Goal: Transaction & Acquisition: Obtain resource

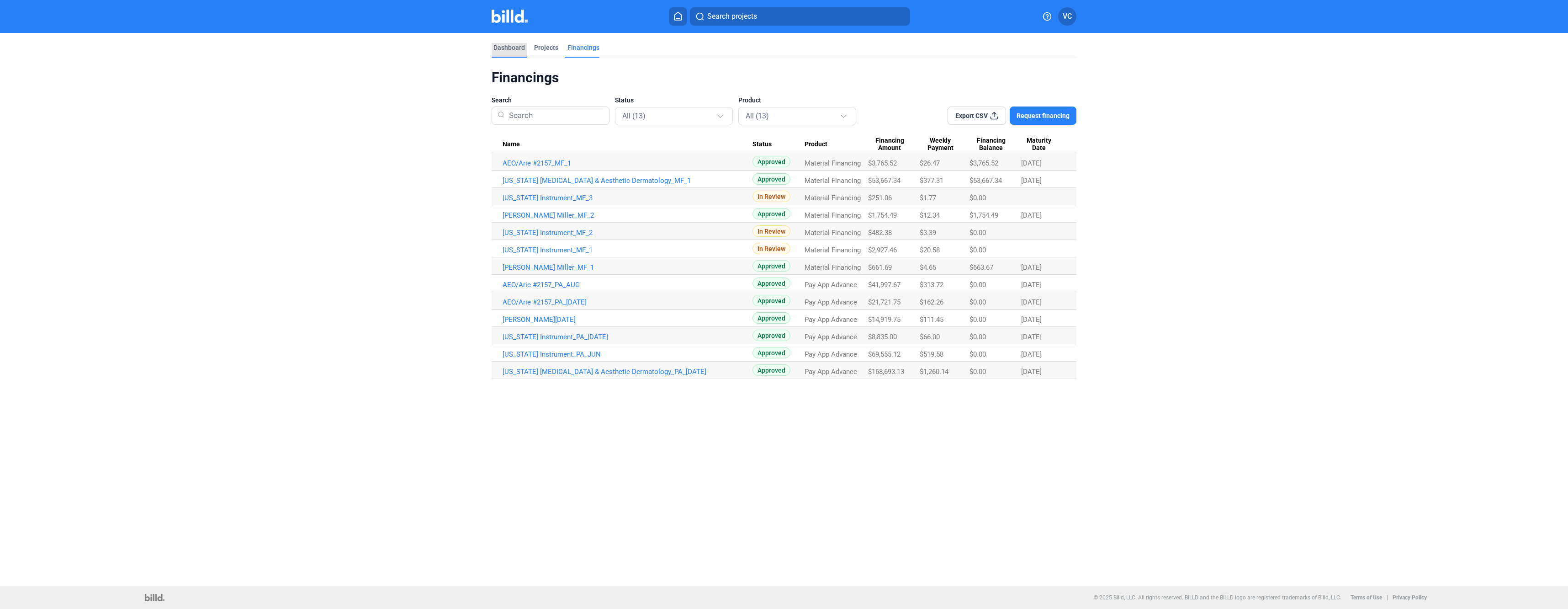
click at [511, 46] on div "Dashboard" at bounding box center [509, 47] width 31 height 9
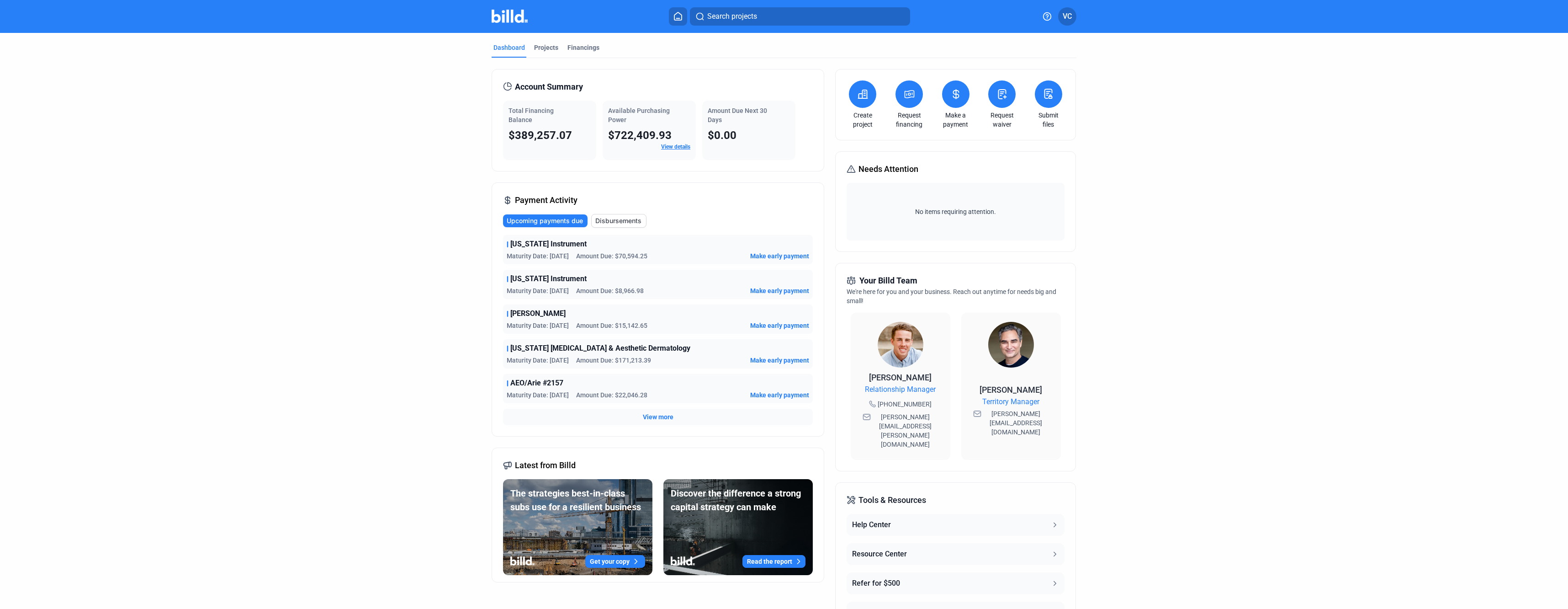
click at [585, 43] on mat-tab-group "Dashboard Projects Financings Account Summary Total Financing Balance $389,257.…" at bounding box center [784, 349] width 585 height 632
click at [582, 46] on div "Financings" at bounding box center [583, 47] width 32 height 9
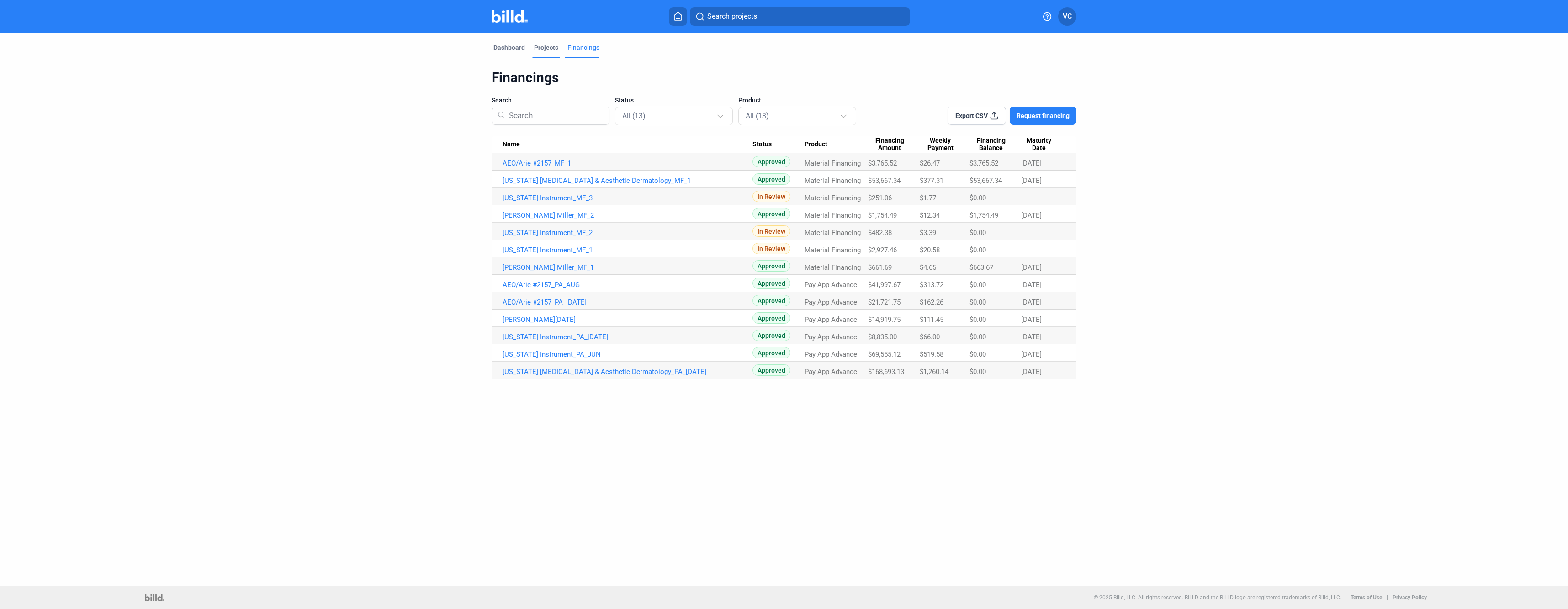
click at [538, 49] on div "Projects" at bounding box center [546, 47] width 24 height 9
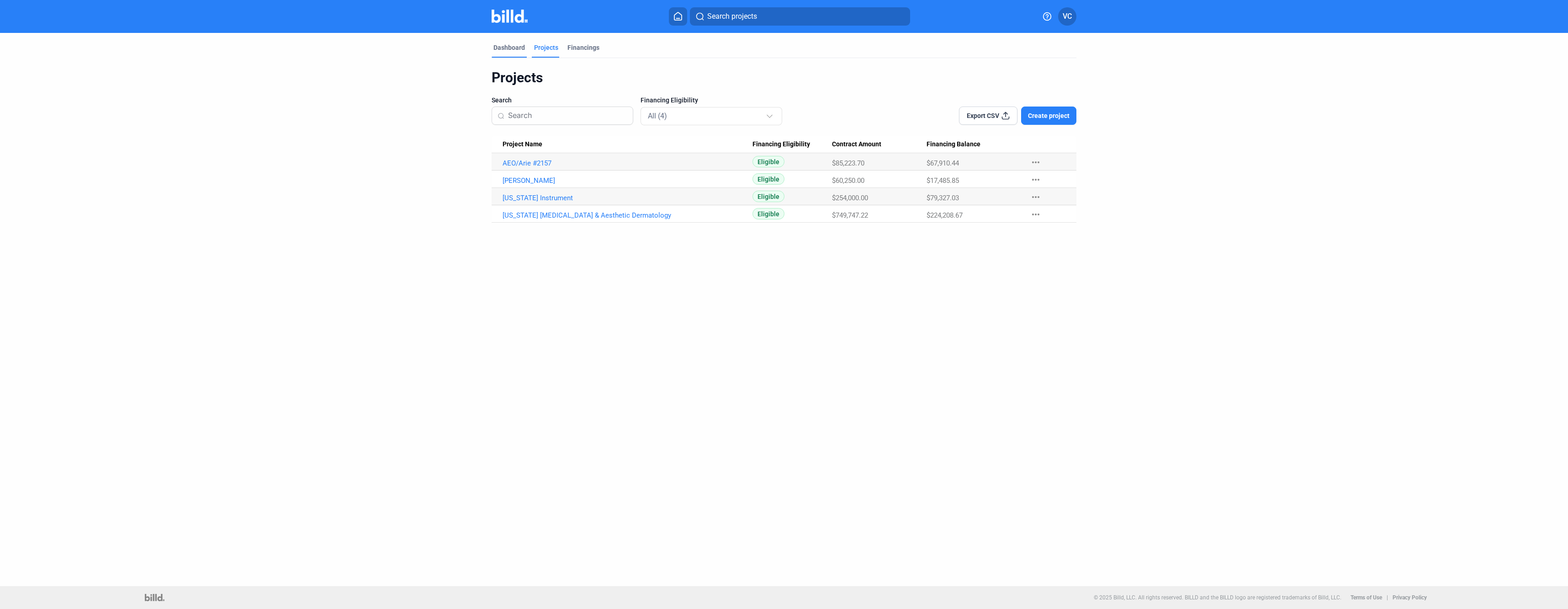
click at [515, 49] on div "Dashboard" at bounding box center [509, 47] width 31 height 9
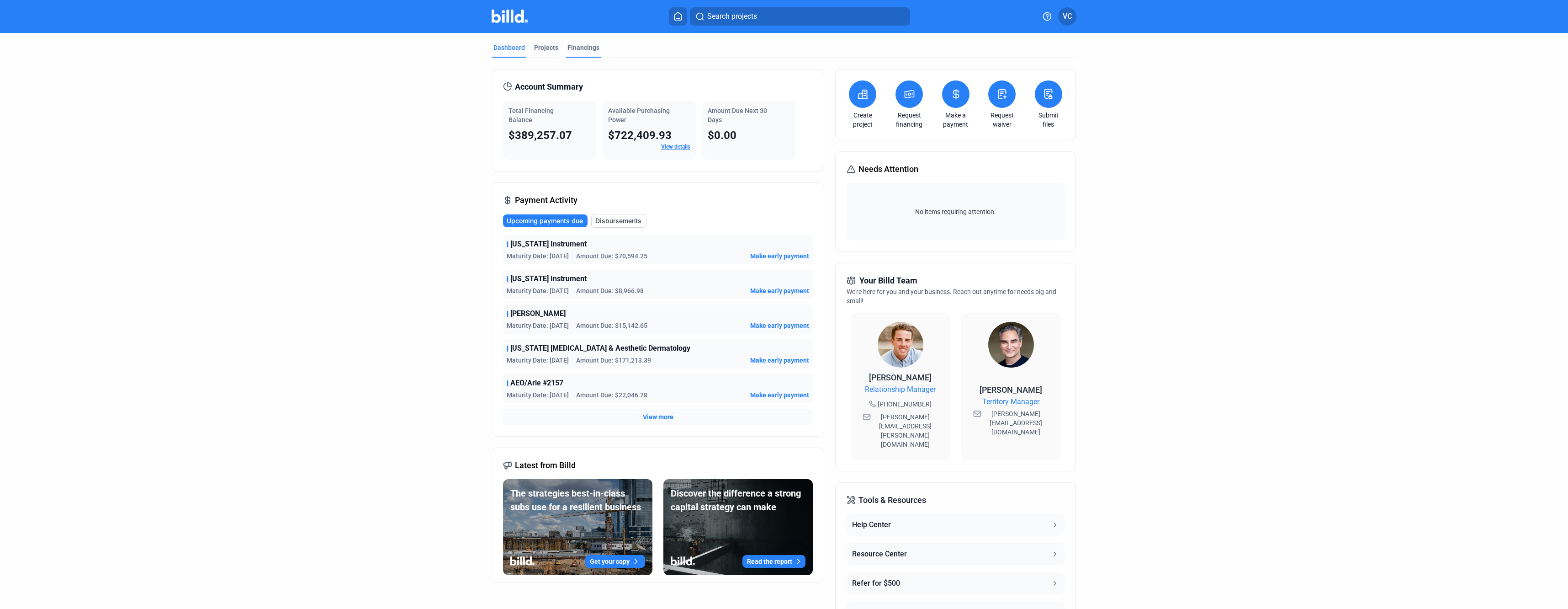
click at [582, 45] on div "Financings" at bounding box center [583, 47] width 32 height 9
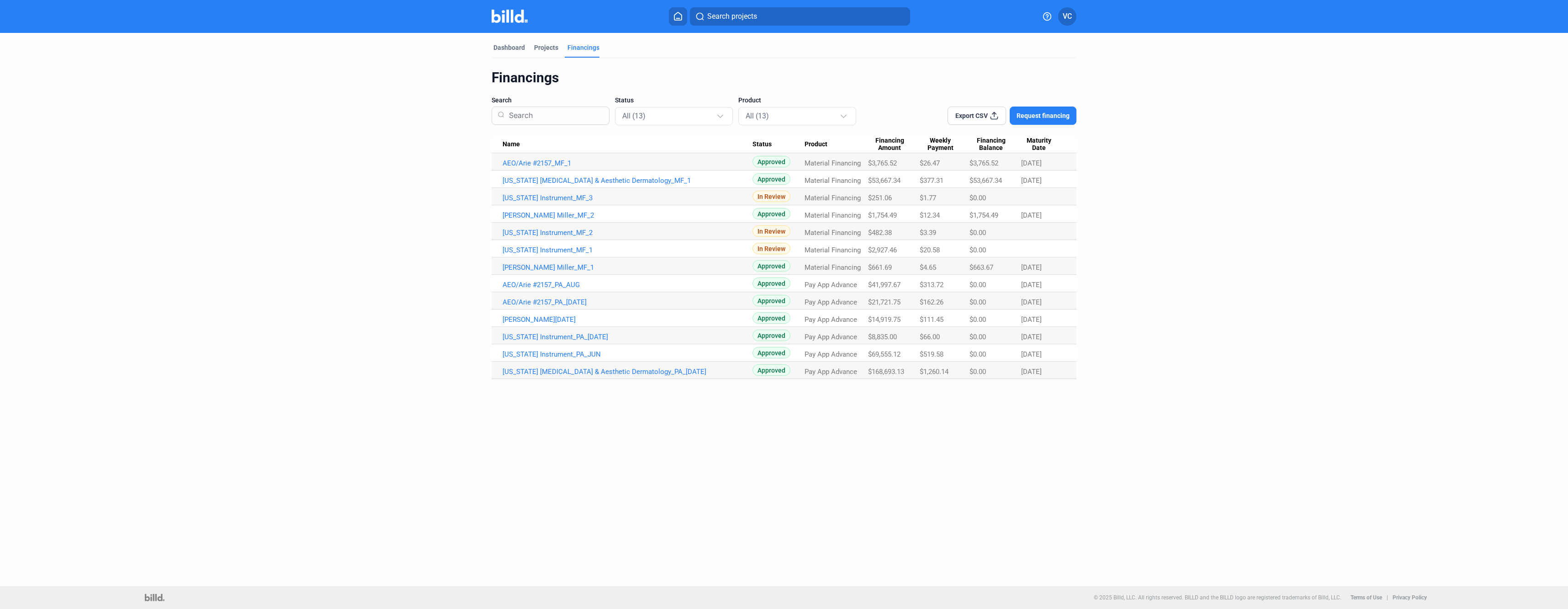
click at [1058, 113] on span "Request financing" at bounding box center [1043, 116] width 53 height 9
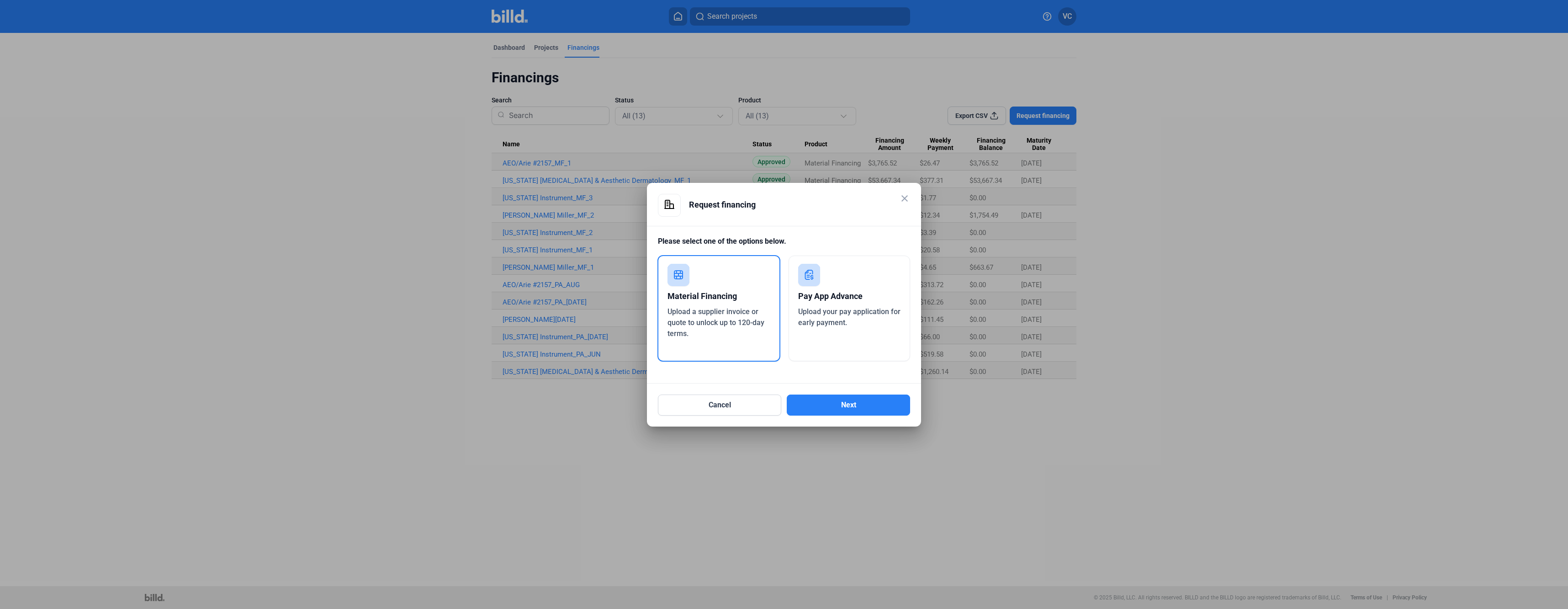
click at [806, 329] on div "Pay App Advance Upload your pay application for early payment." at bounding box center [849, 308] width 122 height 106
click at [833, 410] on button "Next" at bounding box center [848, 405] width 124 height 21
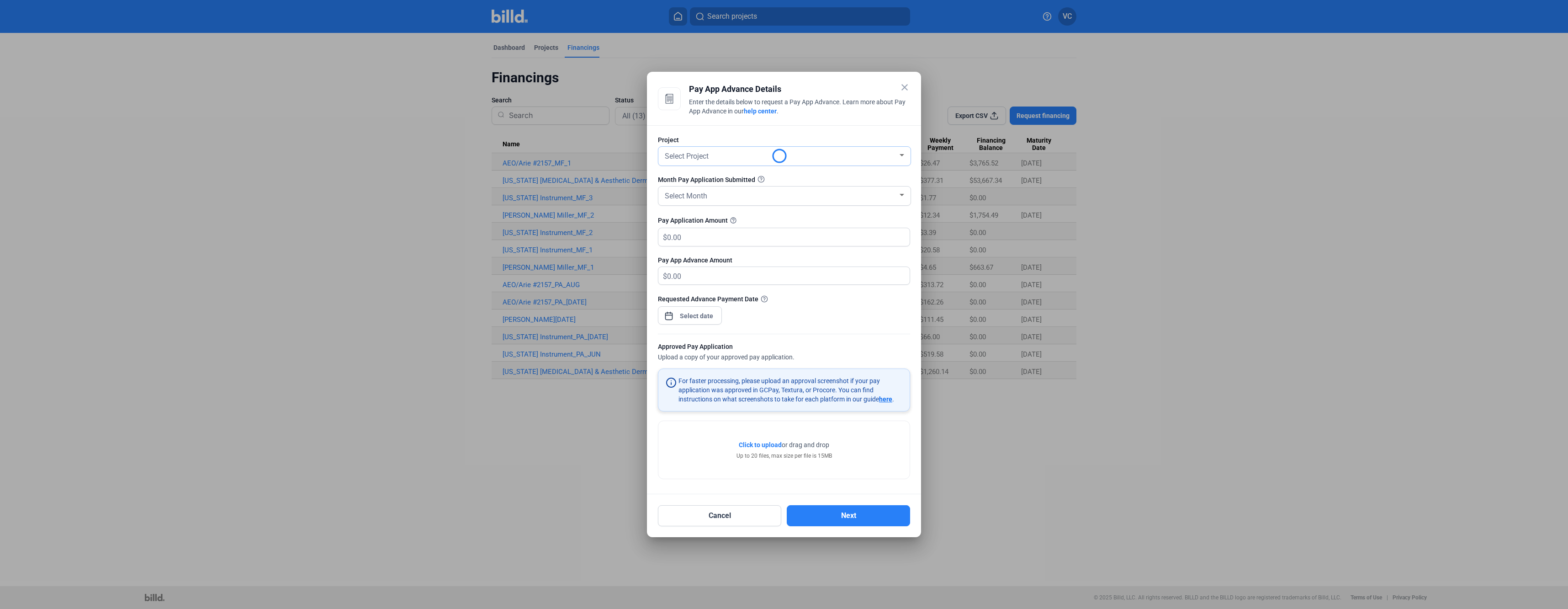
click at [750, 158] on div "Select Project" at bounding box center [780, 155] width 235 height 13
click at [758, 128] on div at bounding box center [784, 304] width 1568 height 609
click at [750, 151] on div "Select Project" at bounding box center [780, 155] width 235 height 13
click at [742, 219] on span "[US_STATE] [MEDICAL_DATA] & Aesthetic Dermatology" at bounding box center [771, 220] width 176 height 9
click at [746, 195] on div "Select Month" at bounding box center [780, 195] width 235 height 13
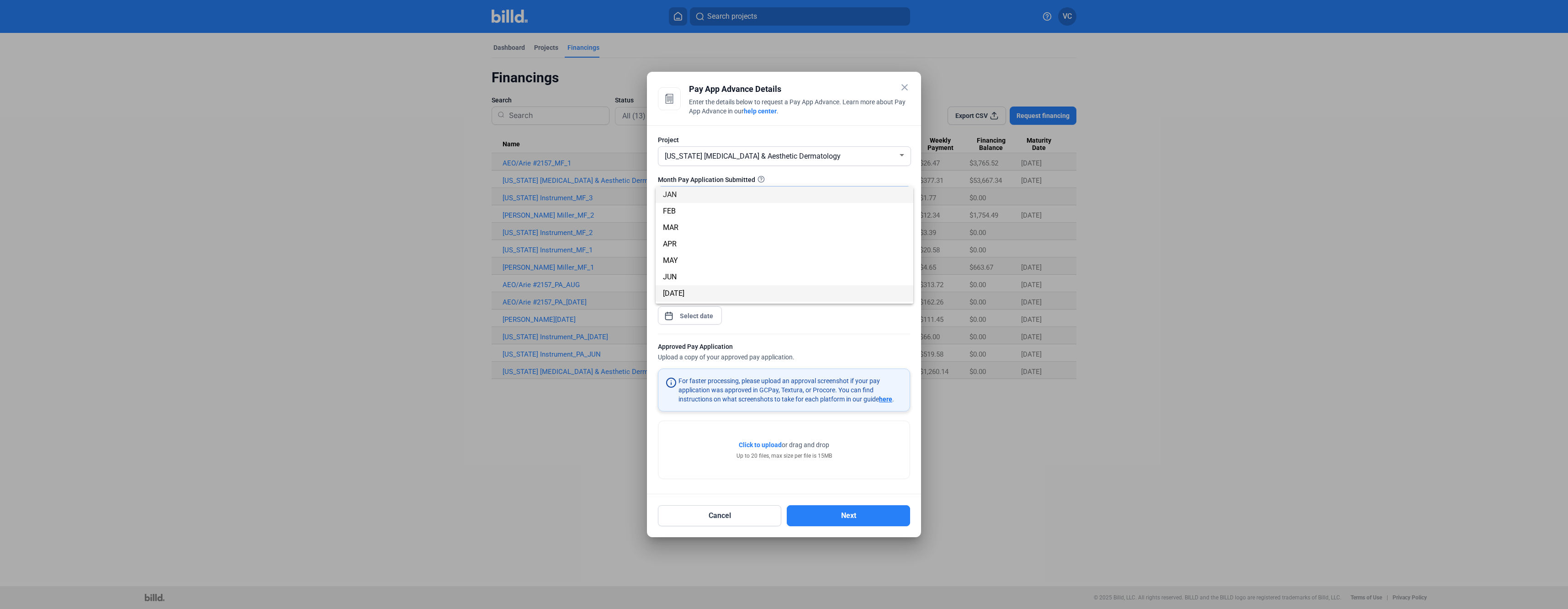
scroll to position [80, 0]
click at [686, 230] on span "AUG" at bounding box center [784, 230] width 243 height 16
click at [706, 236] on input "text" at bounding box center [783, 237] width 232 height 18
click at [690, 244] on input "text" at bounding box center [783, 237] width 232 height 18
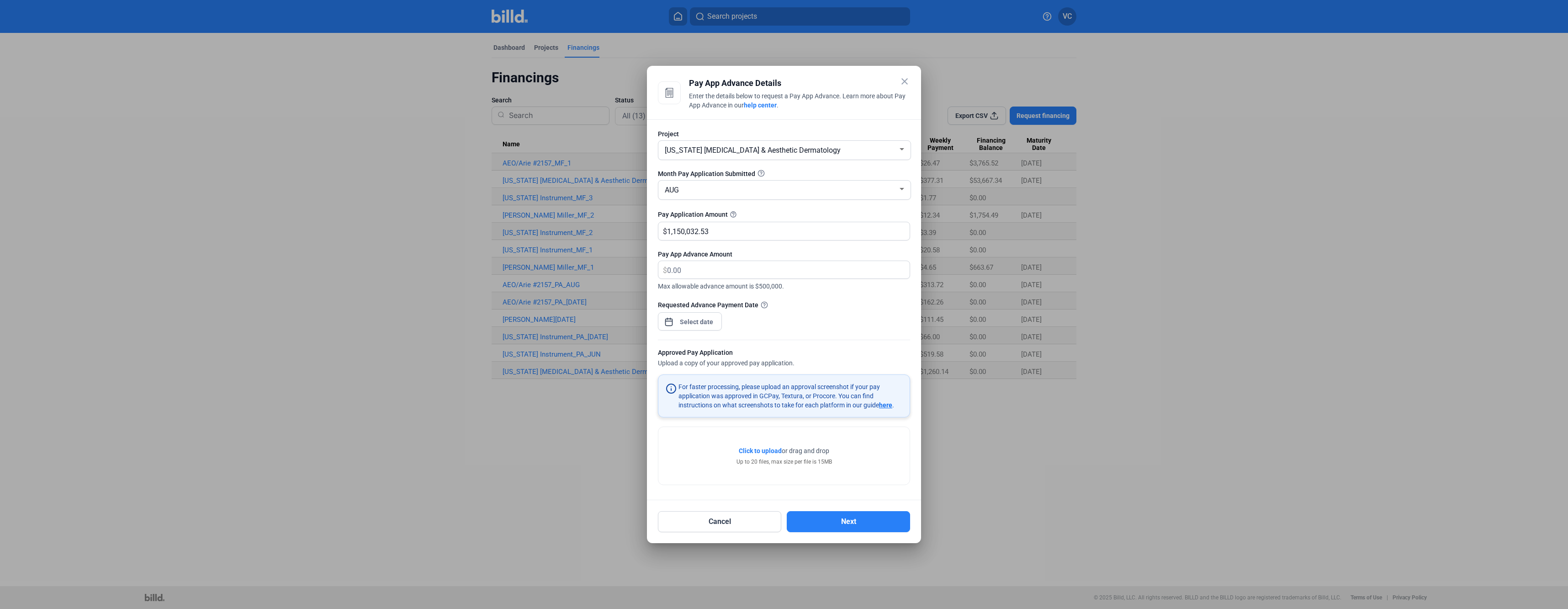
click at [835, 298] on div at bounding box center [784, 296] width 252 height 9
drag, startPoint x: 731, startPoint y: 235, endPoint x: 646, endPoint y: 230, distance: 85.1
click at [646, 230] on div "close Pay App Advance Details Enter the details below to request a Pay App Adva…" at bounding box center [784, 304] width 1568 height 609
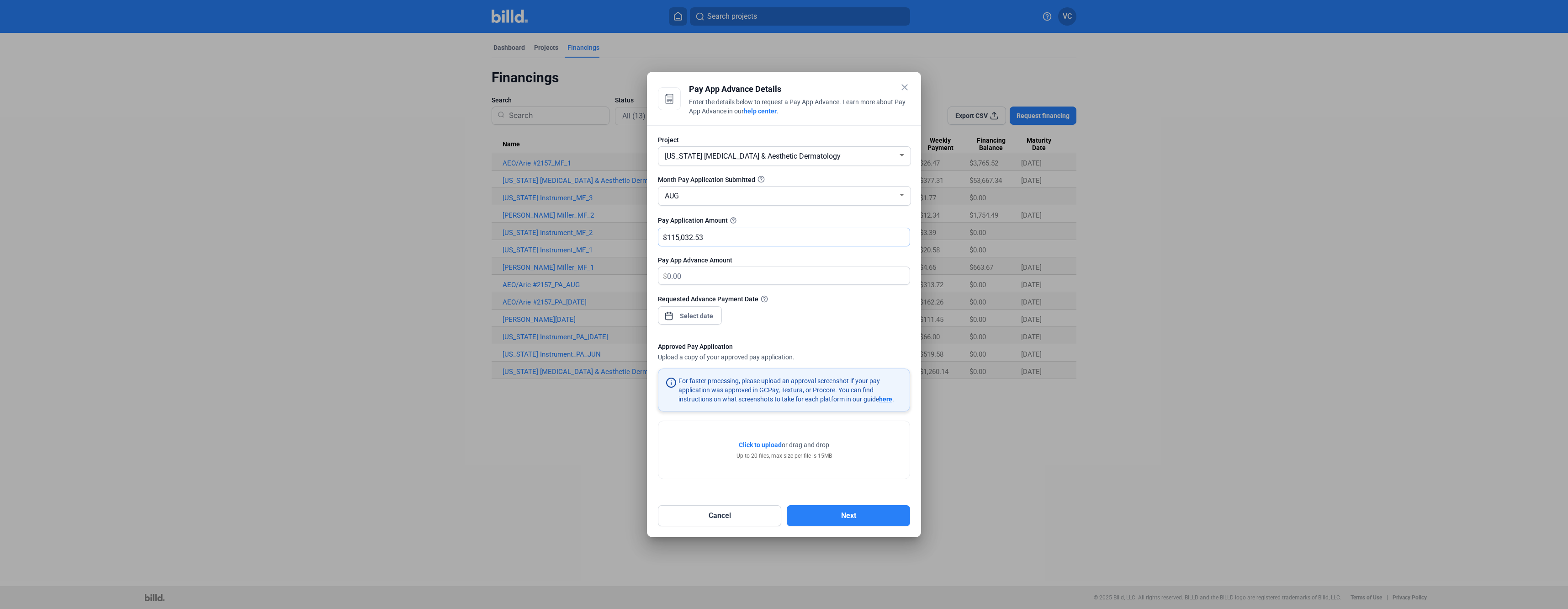
type input "115,032.53"
click at [856, 314] on div "Requested Advance Payment Date" at bounding box center [784, 314] width 252 height 40
click at [706, 317] on div "close Pay App Advance Details Enter the details below to request a Pay App Adva…" at bounding box center [784, 304] width 1568 height 609
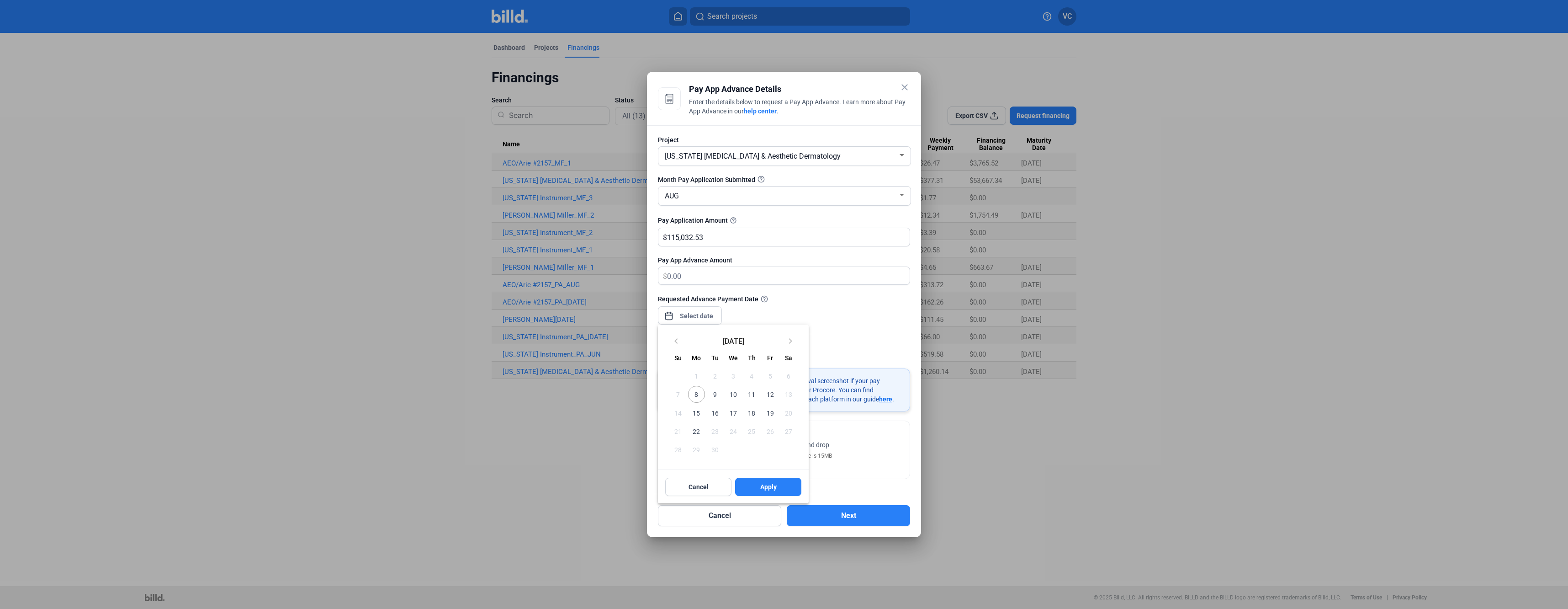
click at [697, 392] on span "8" at bounding box center [696, 394] width 16 height 16
click at [767, 483] on span "Apply" at bounding box center [768, 487] width 16 height 9
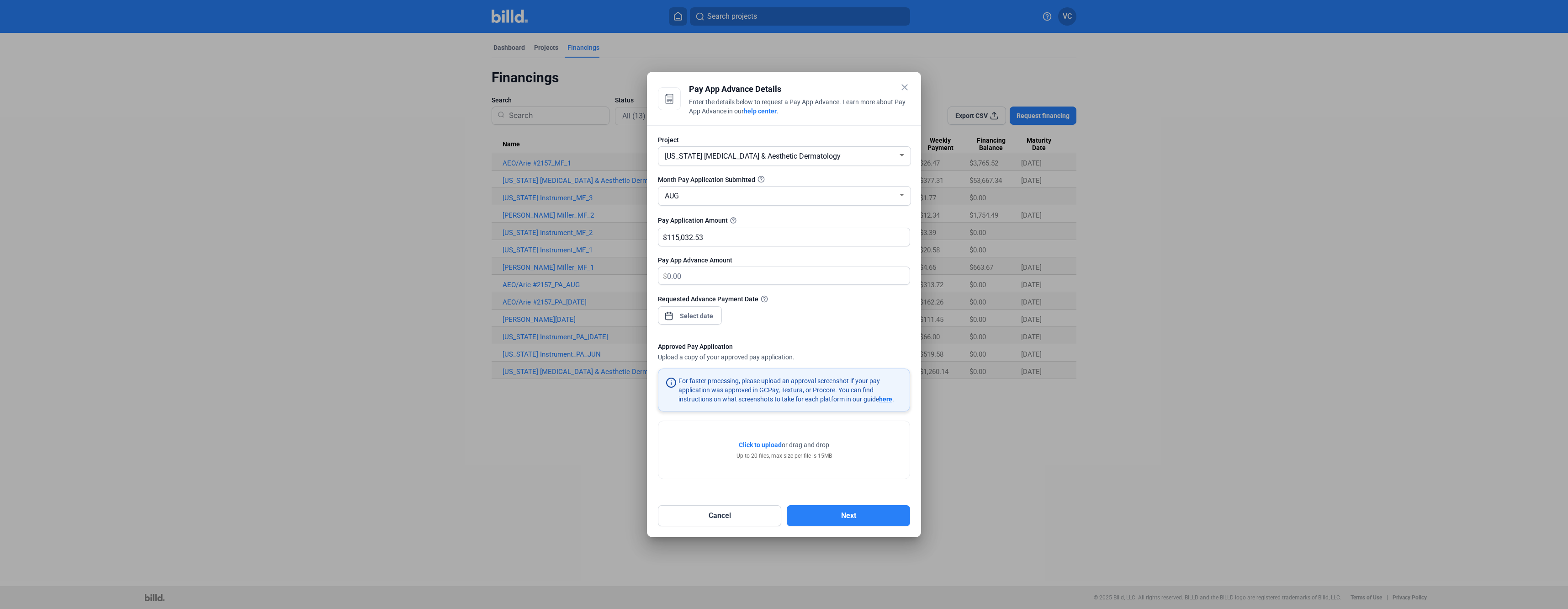
click at [759, 444] on span "Click to upload" at bounding box center [760, 445] width 43 height 8
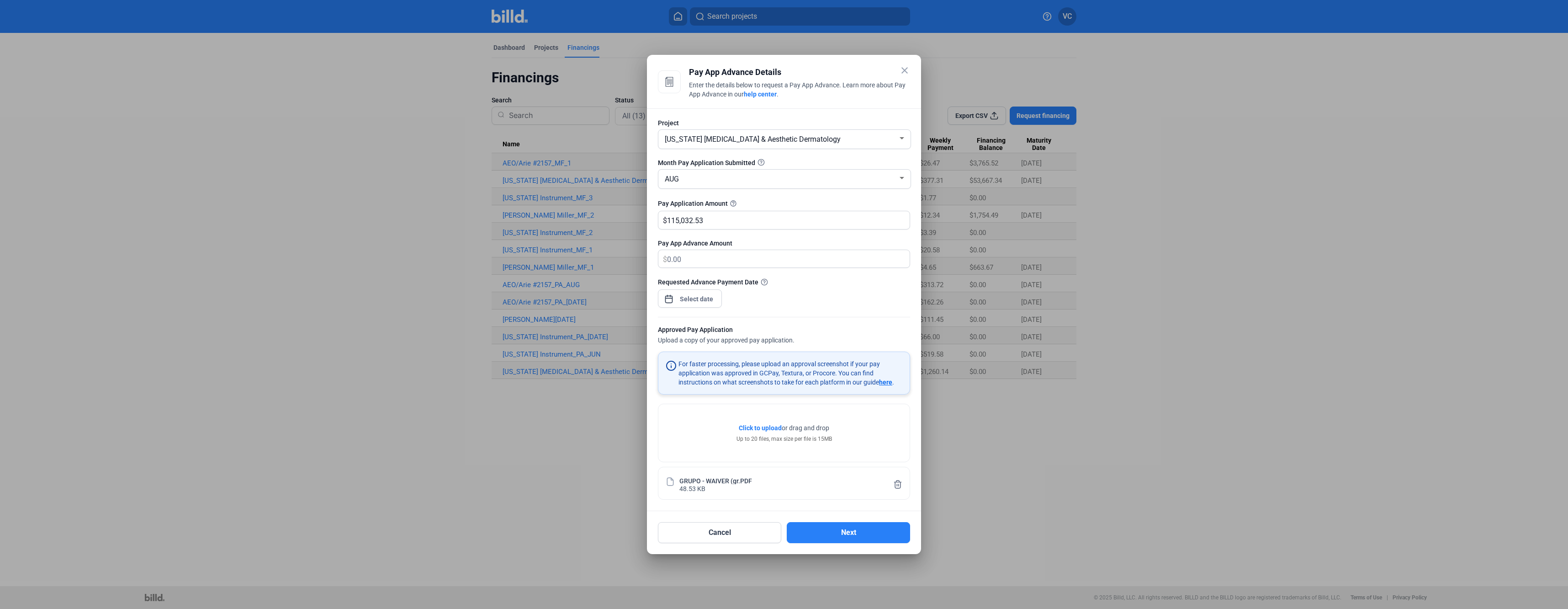
click at [768, 431] on span "Click to upload" at bounding box center [760, 428] width 43 height 8
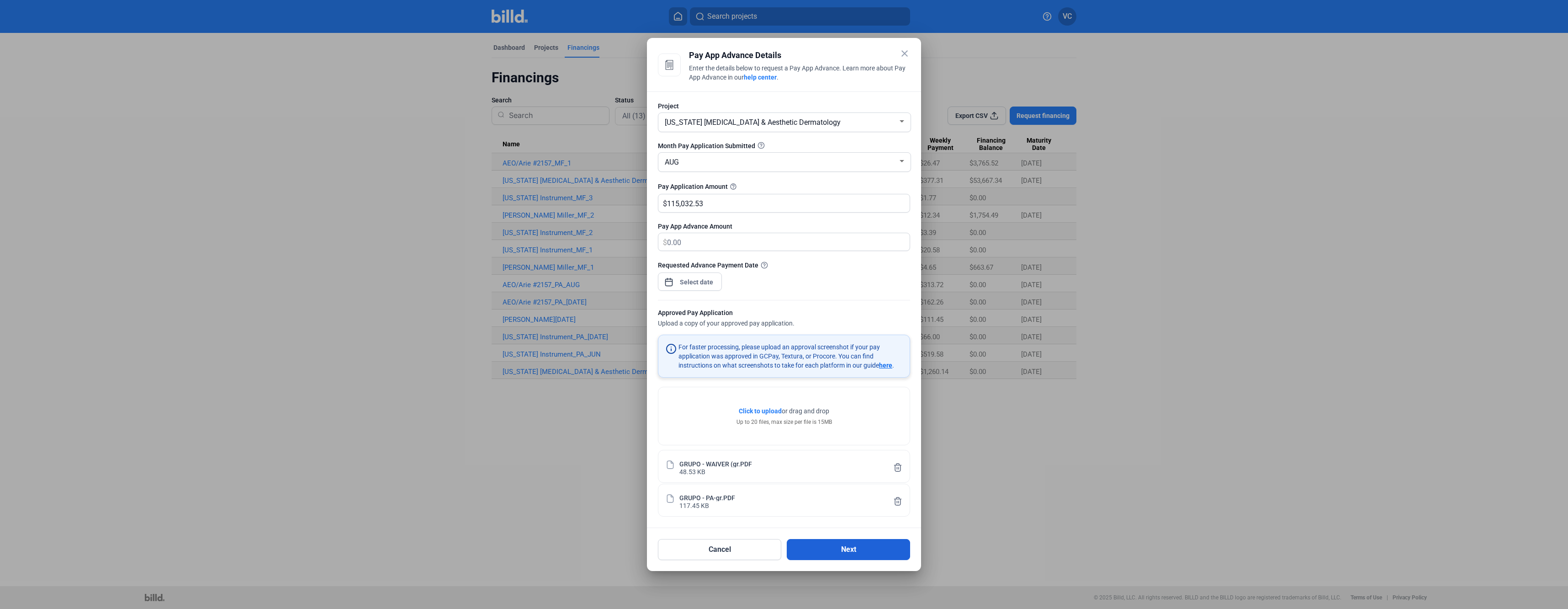
click at [850, 551] on button "Next" at bounding box center [848, 550] width 124 height 21
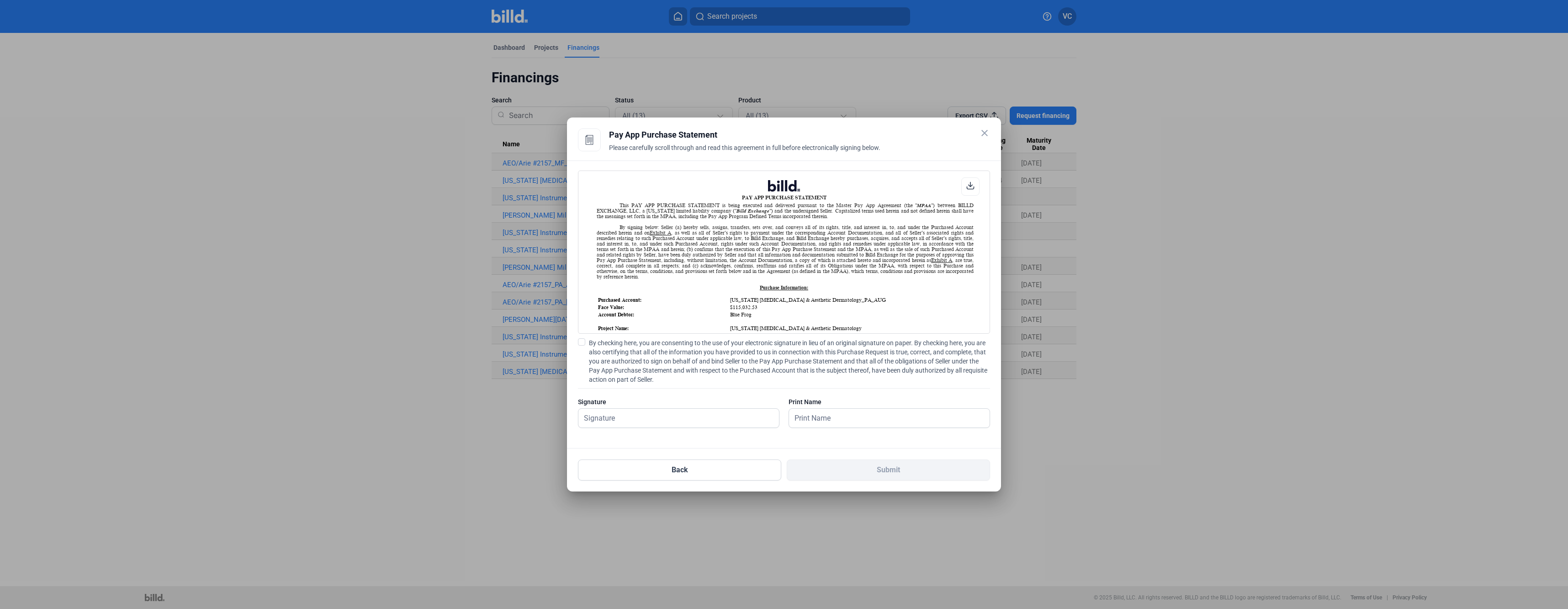
scroll to position [1, 0]
click at [679, 416] on input "text" at bounding box center [679, 418] width 201 height 19
type input "[PERSON_NAME]"
click at [581, 341] on span at bounding box center [582, 342] width 7 height 8
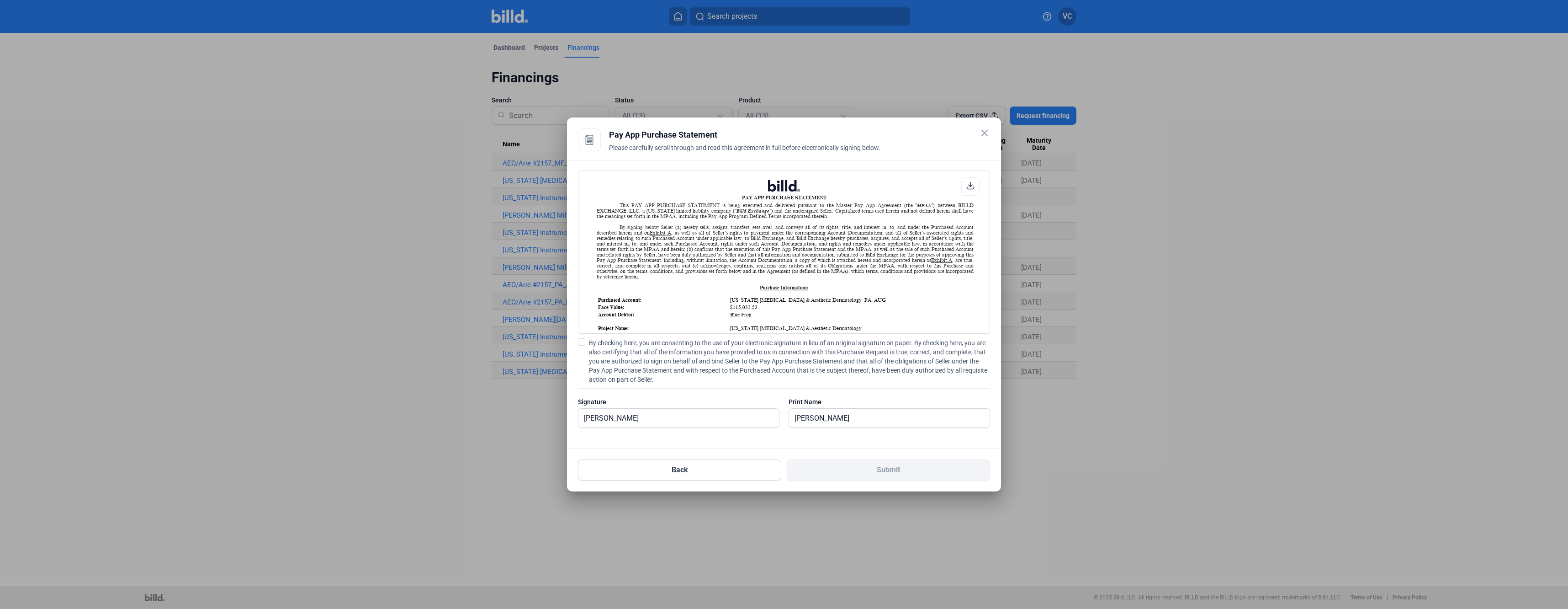
click at [0, 0] on input "By checking here, you are consenting to the use of your electronic signature in…" at bounding box center [0, 0] width 0 height 0
click at [877, 475] on button "Submit" at bounding box center [888, 470] width 203 height 21
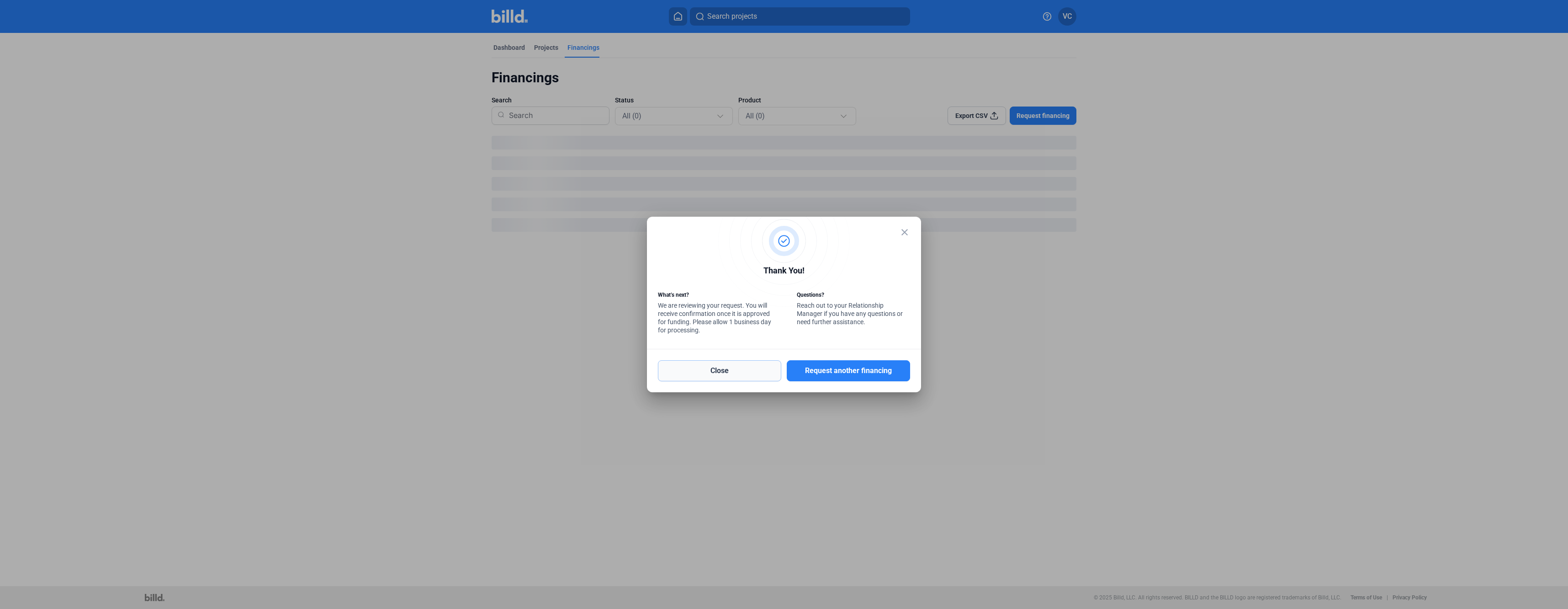
click at [738, 374] on button "Close" at bounding box center [720, 370] width 124 height 21
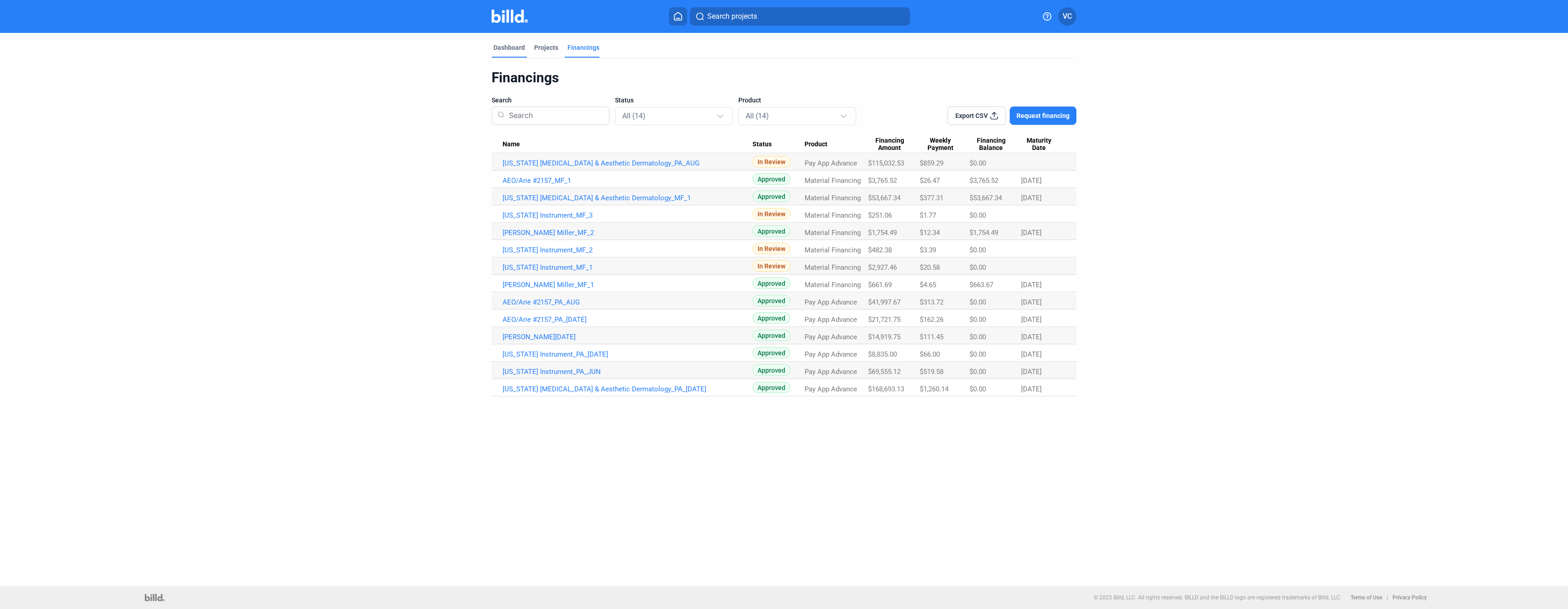
click at [509, 50] on div "Dashboard" at bounding box center [509, 47] width 31 height 9
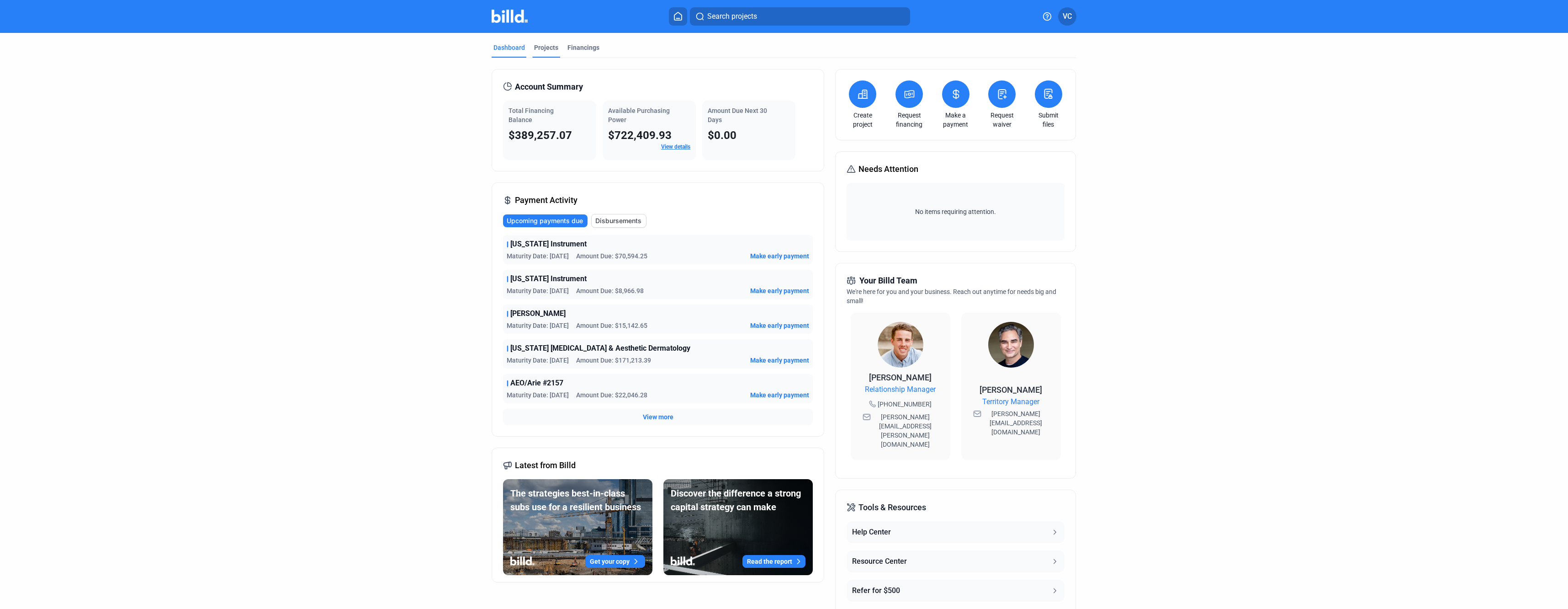
click at [548, 50] on div "Projects" at bounding box center [546, 47] width 24 height 9
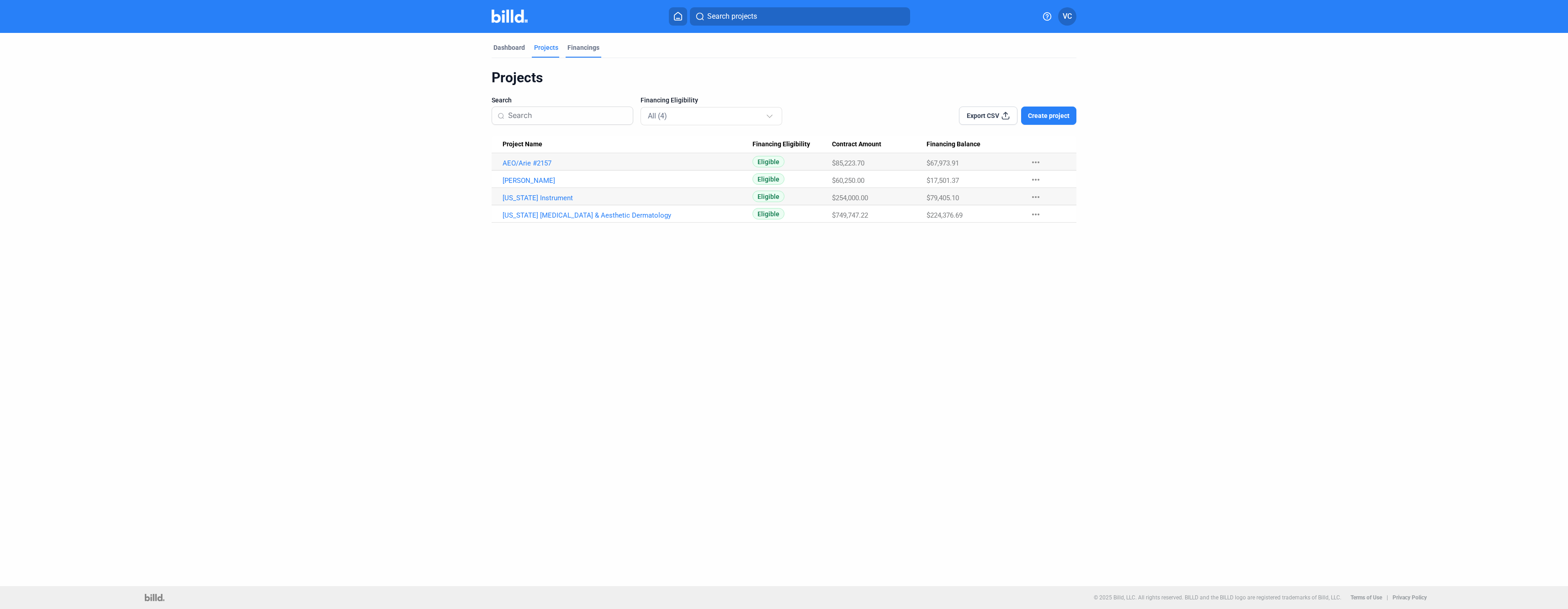
click at [574, 48] on div "Financings" at bounding box center [583, 47] width 32 height 9
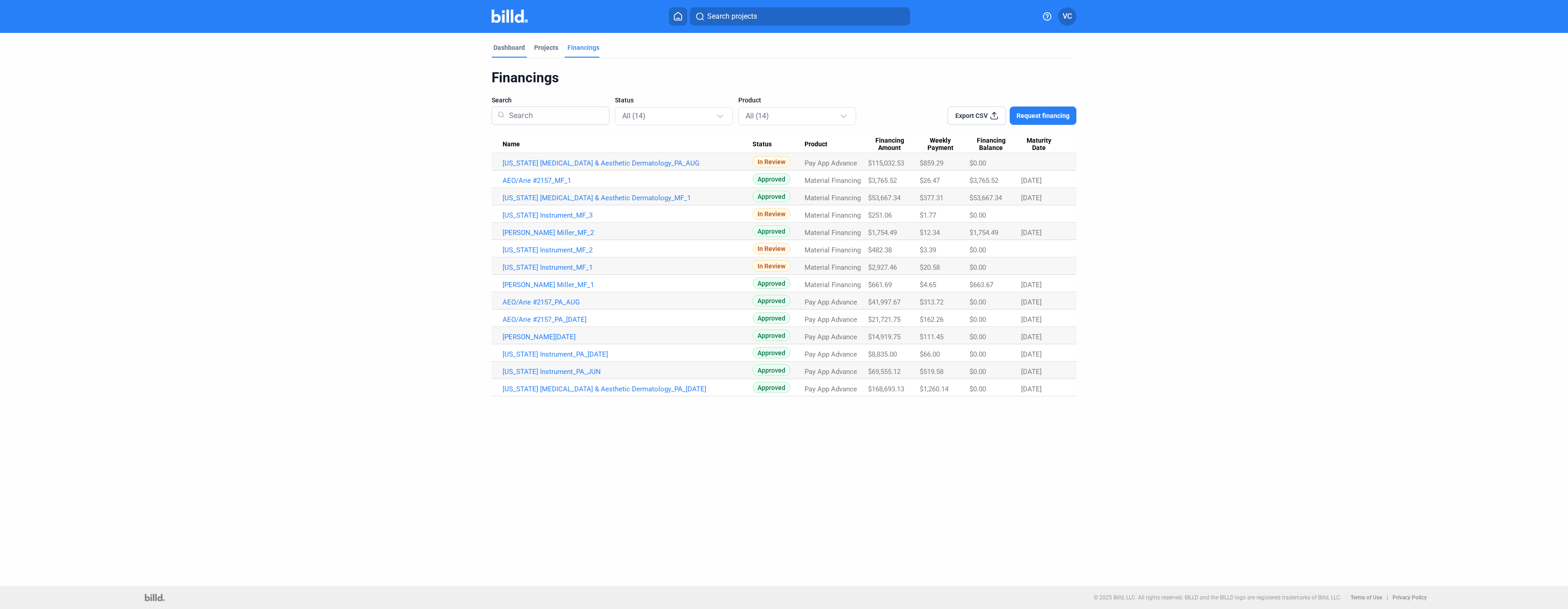
click at [524, 51] on div "Dashboard" at bounding box center [509, 47] width 31 height 9
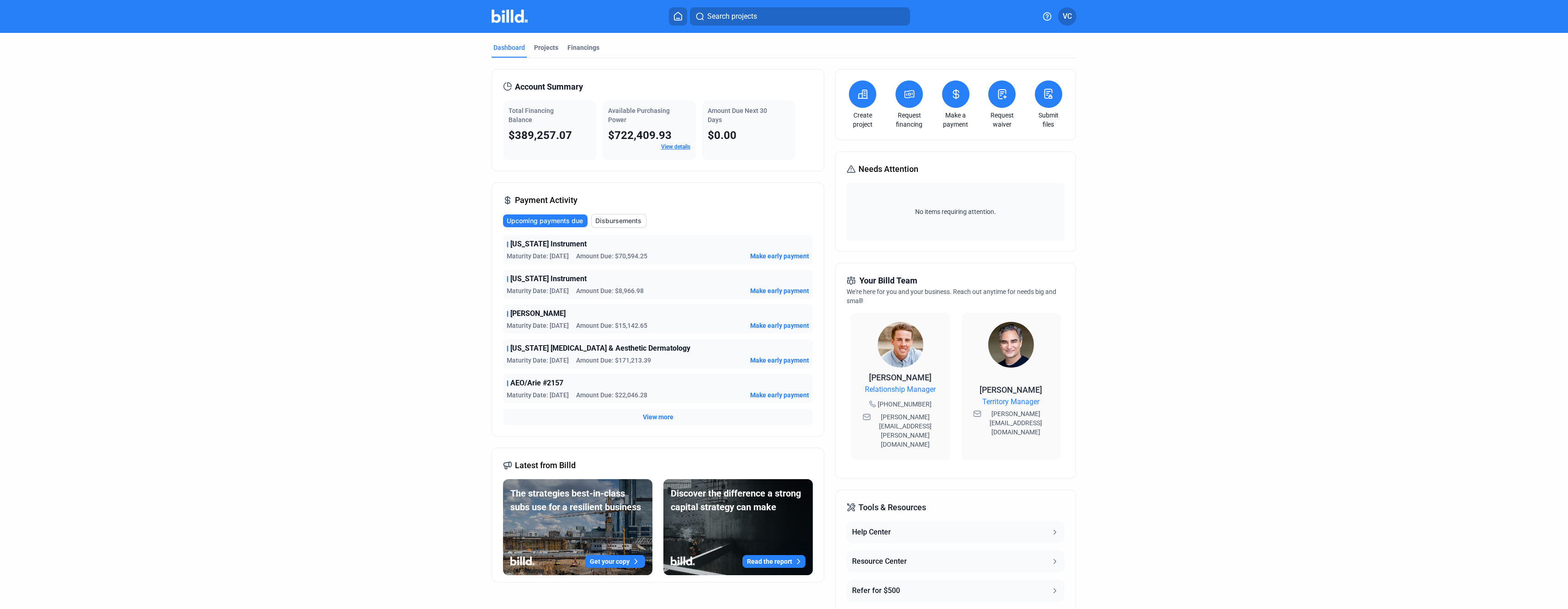
click at [498, 44] on div "Dashboard" at bounding box center [509, 47] width 31 height 9
click at [510, 49] on div "Dashboard" at bounding box center [509, 47] width 31 height 9
click at [588, 50] on div "Financings" at bounding box center [583, 47] width 32 height 9
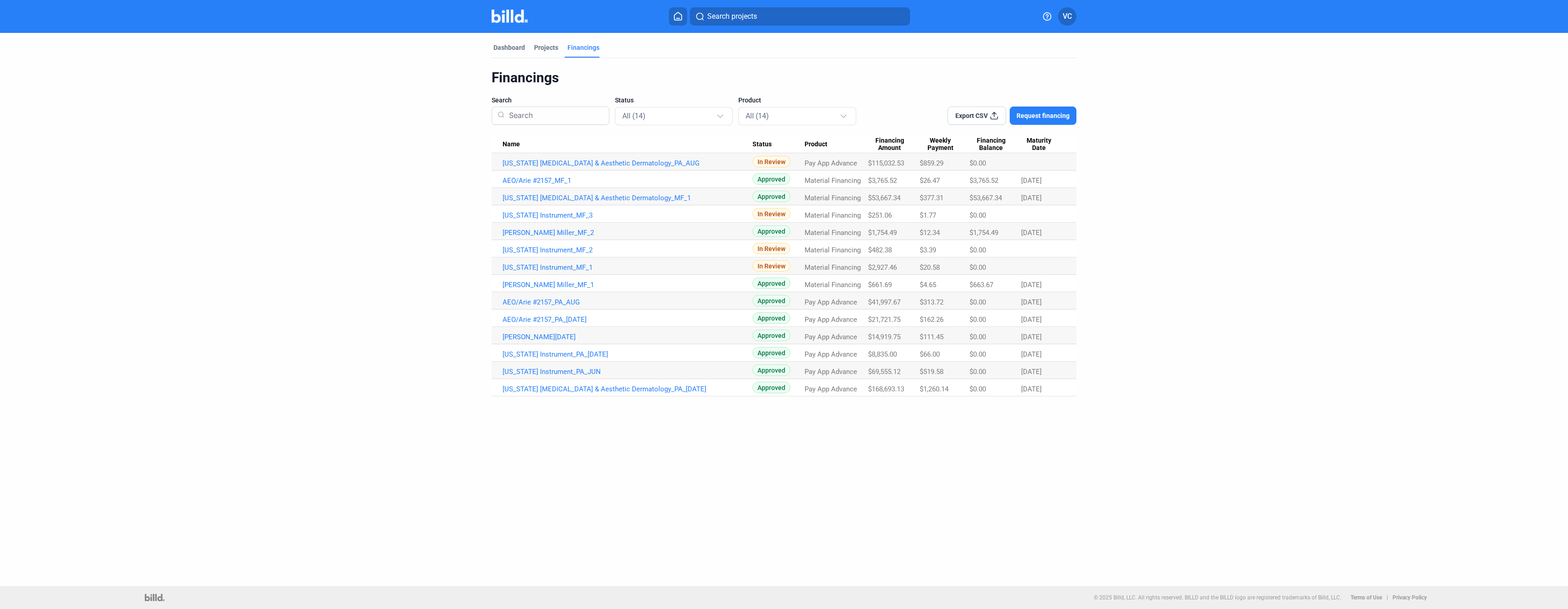
click at [773, 162] on span "In Review" at bounding box center [771, 161] width 38 height 11
click at [552, 45] on div "Projects" at bounding box center [546, 47] width 24 height 9
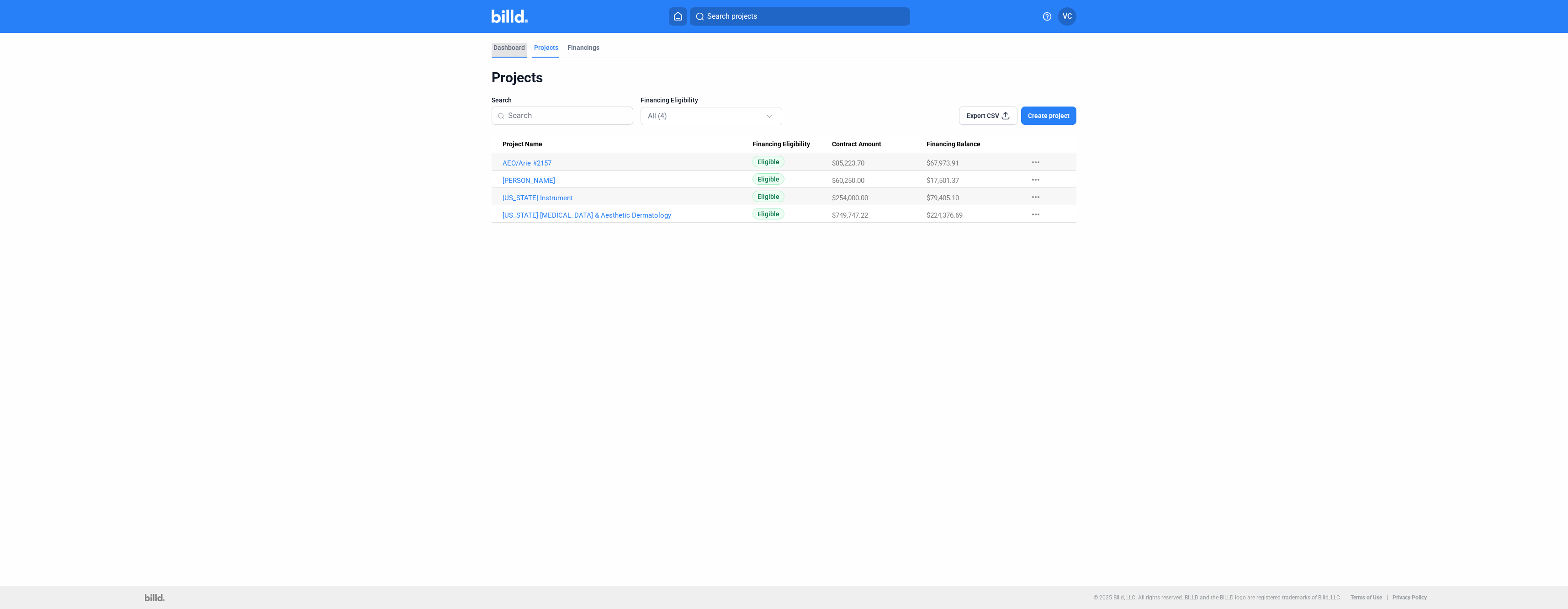
click at [513, 49] on div "Dashboard" at bounding box center [509, 47] width 31 height 9
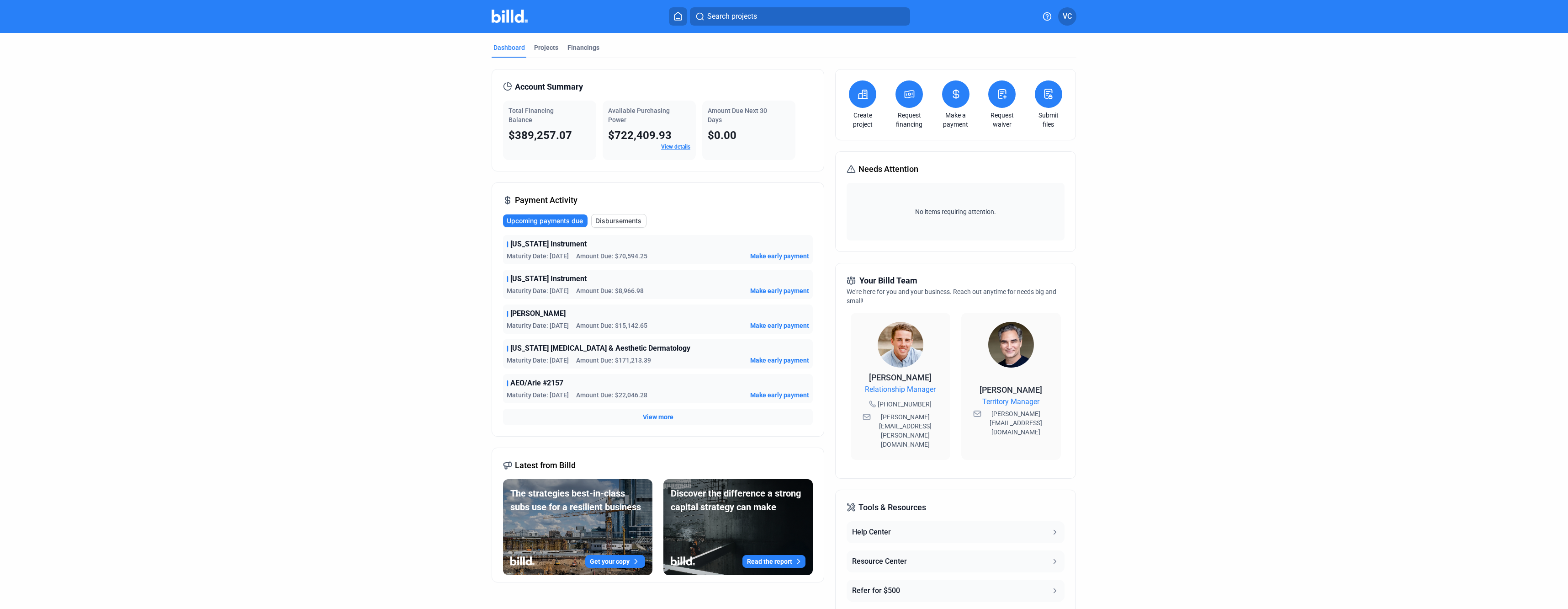
click at [780, 362] on span "Make early payment" at bounding box center [780, 360] width 59 height 9
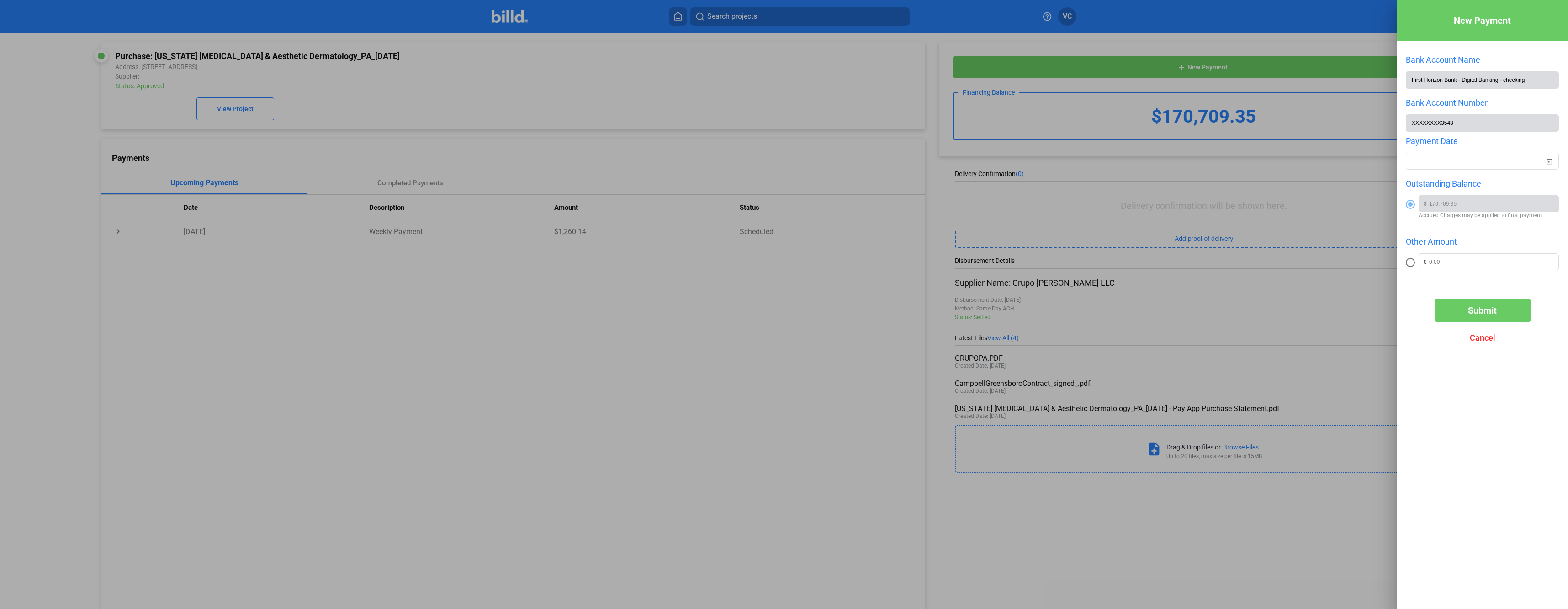
click at [554, 333] on div at bounding box center [784, 304] width 1568 height 609
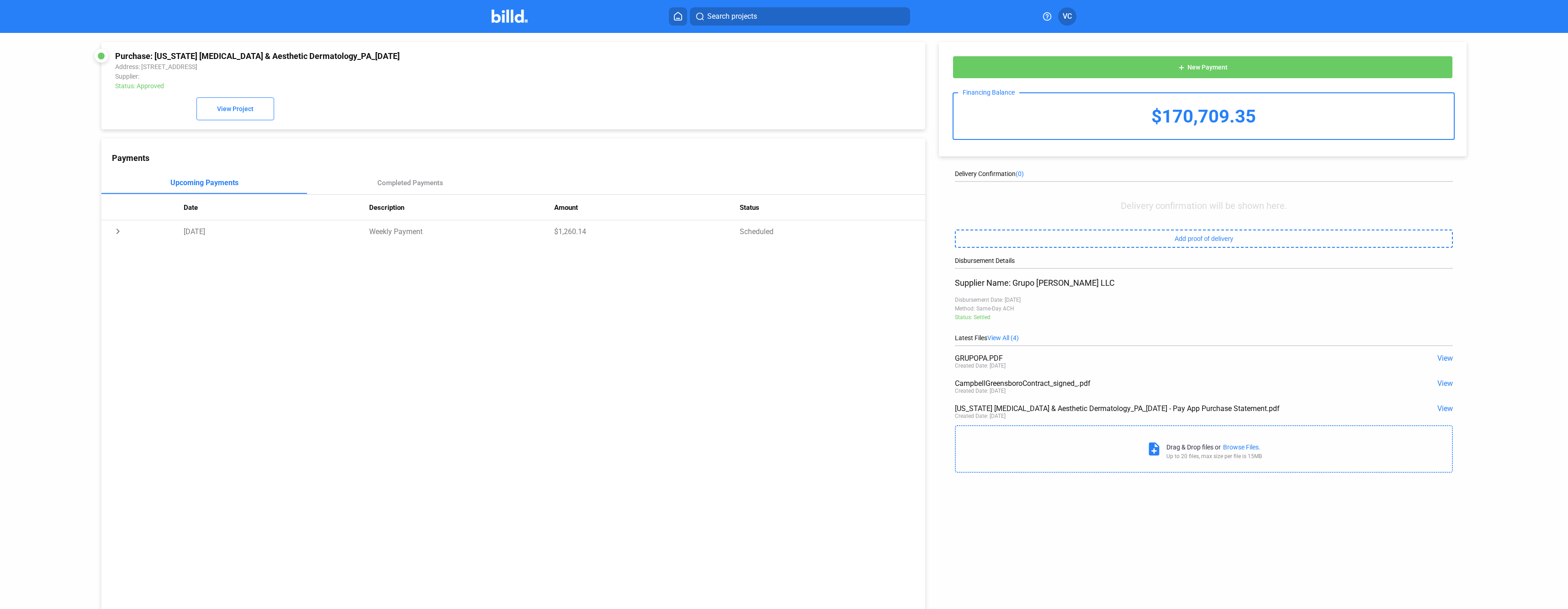
click at [1133, 124] on div "$170,709.35" at bounding box center [1204, 116] width 501 height 46
click at [1204, 67] on span "New Payment" at bounding box center [1207, 68] width 40 height 8
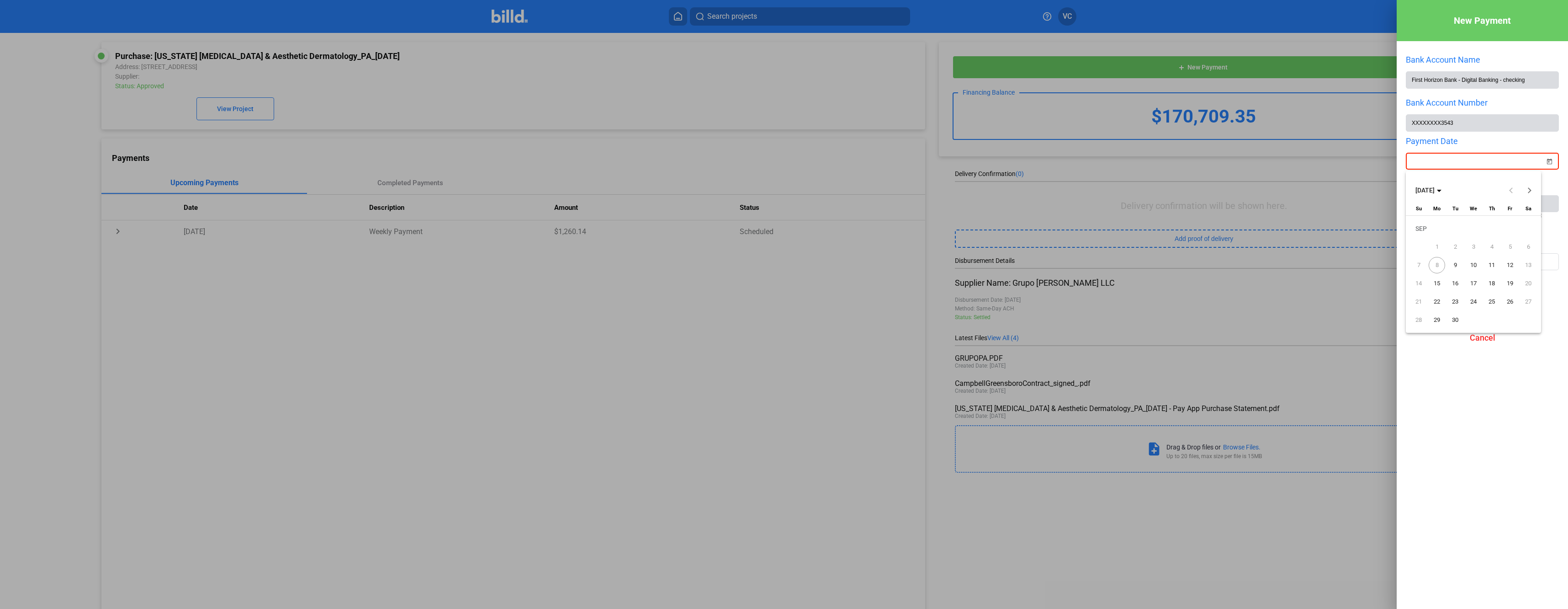
click at [1477, 159] on div "New Payment Bank Account Name First Horizon Bank - Digital Banking - checking B…" at bounding box center [784, 304] width 1568 height 609
click at [1483, 158] on div at bounding box center [784, 304] width 1568 height 609
click at [1409, 262] on span at bounding box center [1411, 262] width 9 height 9
click at [1409, 262] on input "radio" at bounding box center [1411, 262] width 9 height 9
radio input "true"
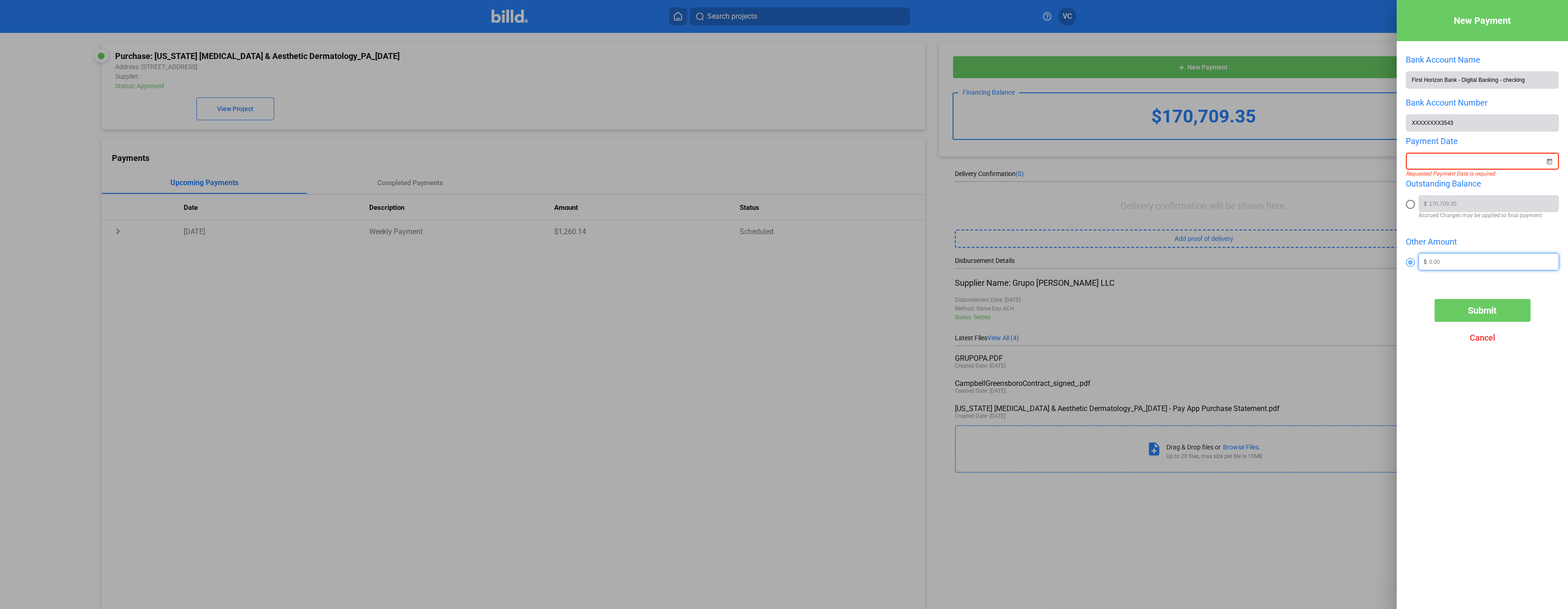
click at [1444, 268] on input "text" at bounding box center [1494, 260] width 130 height 14
type input "100,000"
click at [1481, 342] on span "Cancel" at bounding box center [1483, 338] width 25 height 10
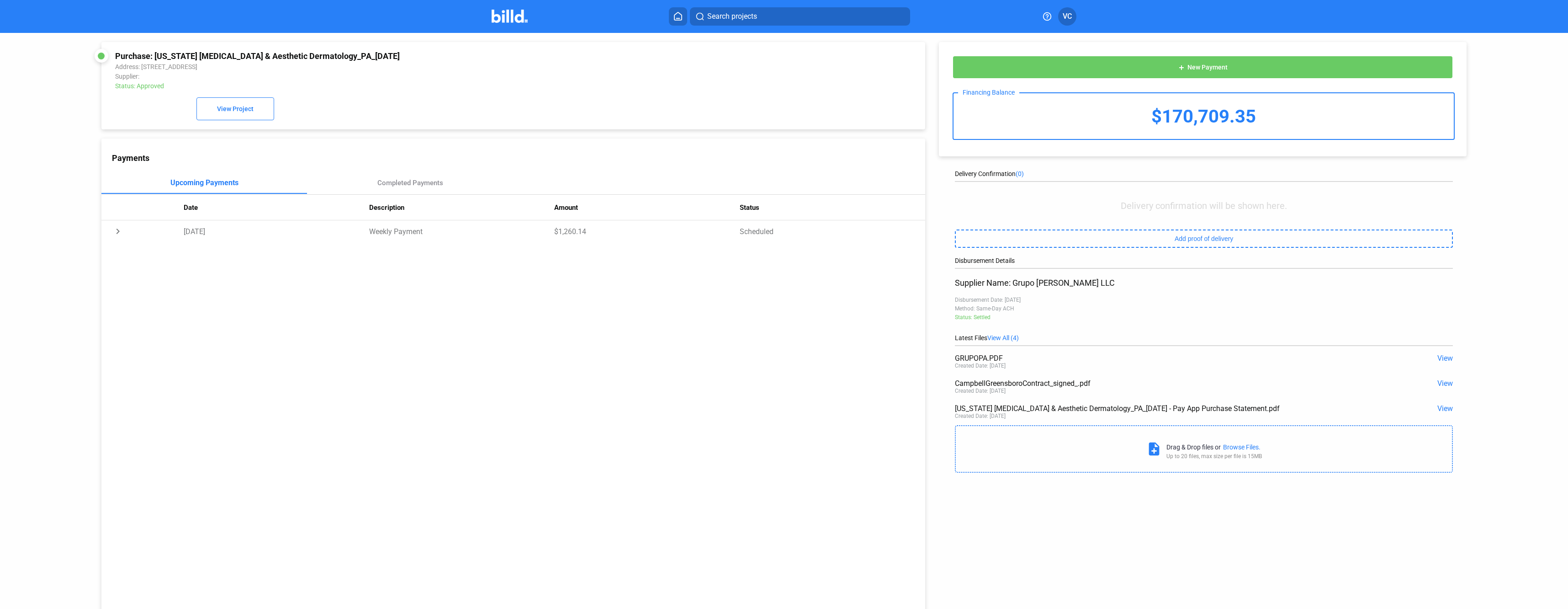
click at [1069, 16] on span "VC" at bounding box center [1067, 16] width 9 height 11
click at [964, 18] on div at bounding box center [784, 304] width 1568 height 609
click at [681, 17] on icon at bounding box center [678, 16] width 9 height 9
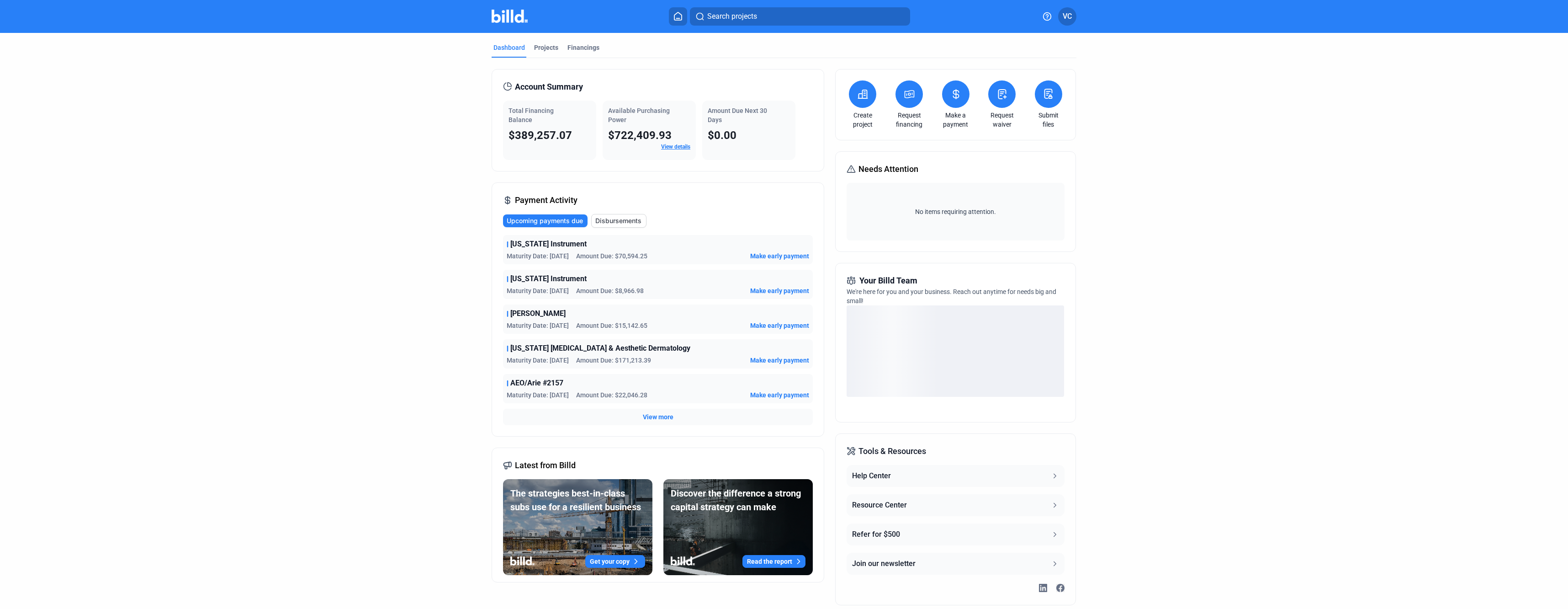
click at [626, 218] on span "Disbursements" at bounding box center [618, 220] width 46 height 9
click at [573, 220] on span "Upcoming payments due" at bounding box center [546, 220] width 76 height 9
click at [591, 41] on mat-tab-group "Dashboard Projects Financings Account Summary Total Financing Balance $389,257.…" at bounding box center [784, 325] width 585 height 584
click at [589, 45] on div "Financings" at bounding box center [583, 47] width 32 height 9
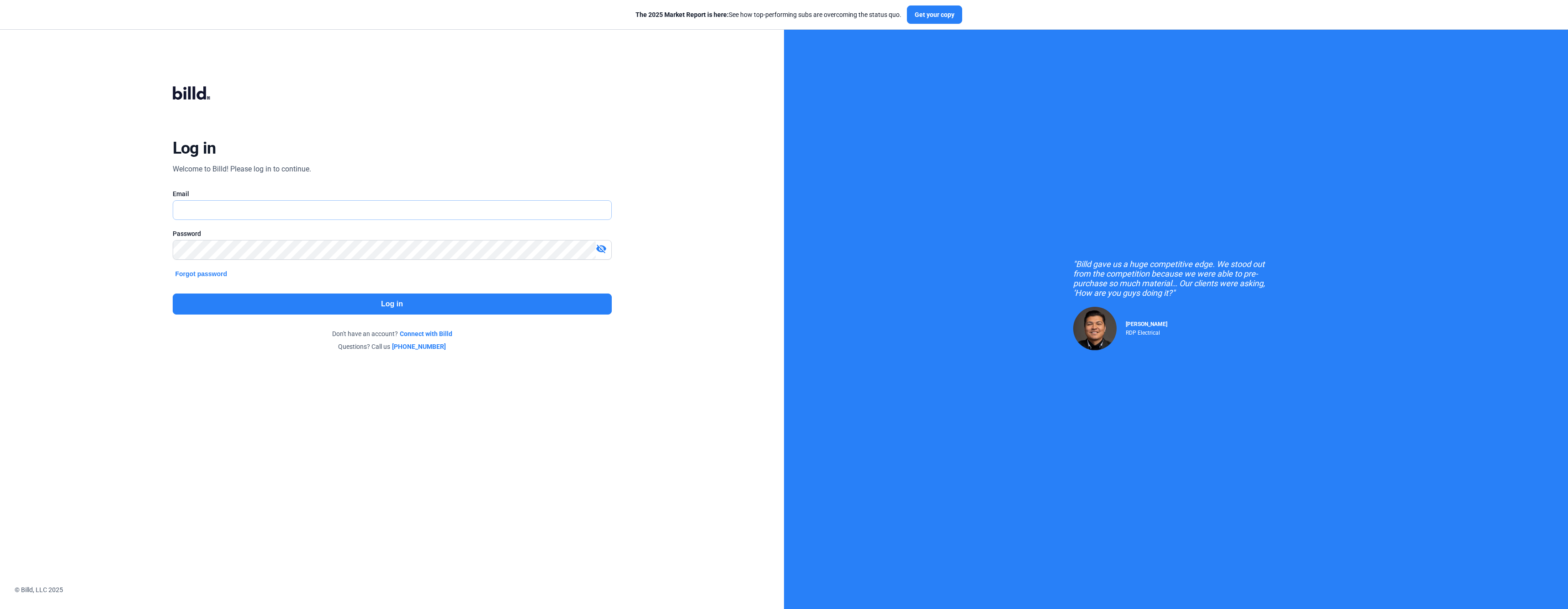
type input "[EMAIL_ADDRESS][DOMAIN_NAME]"
click at [388, 305] on button "Log in" at bounding box center [392, 304] width 439 height 21
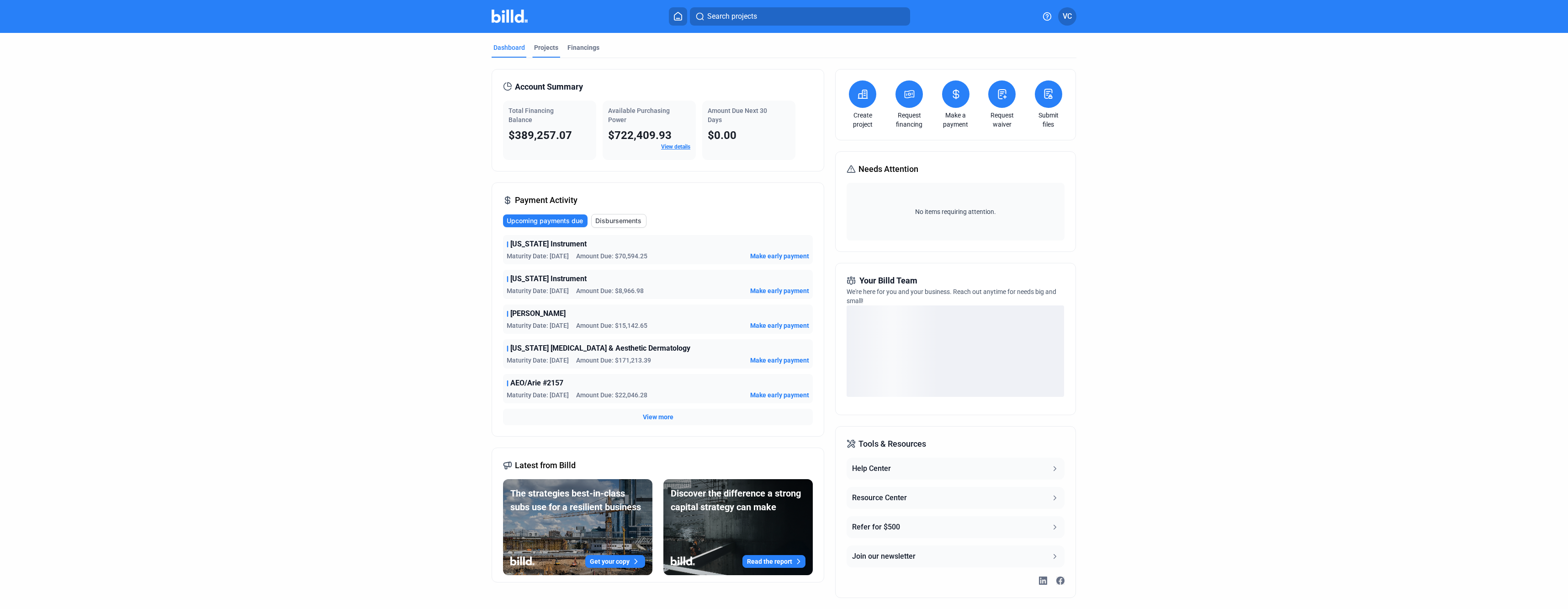
click at [545, 45] on div "Projects" at bounding box center [546, 47] width 24 height 9
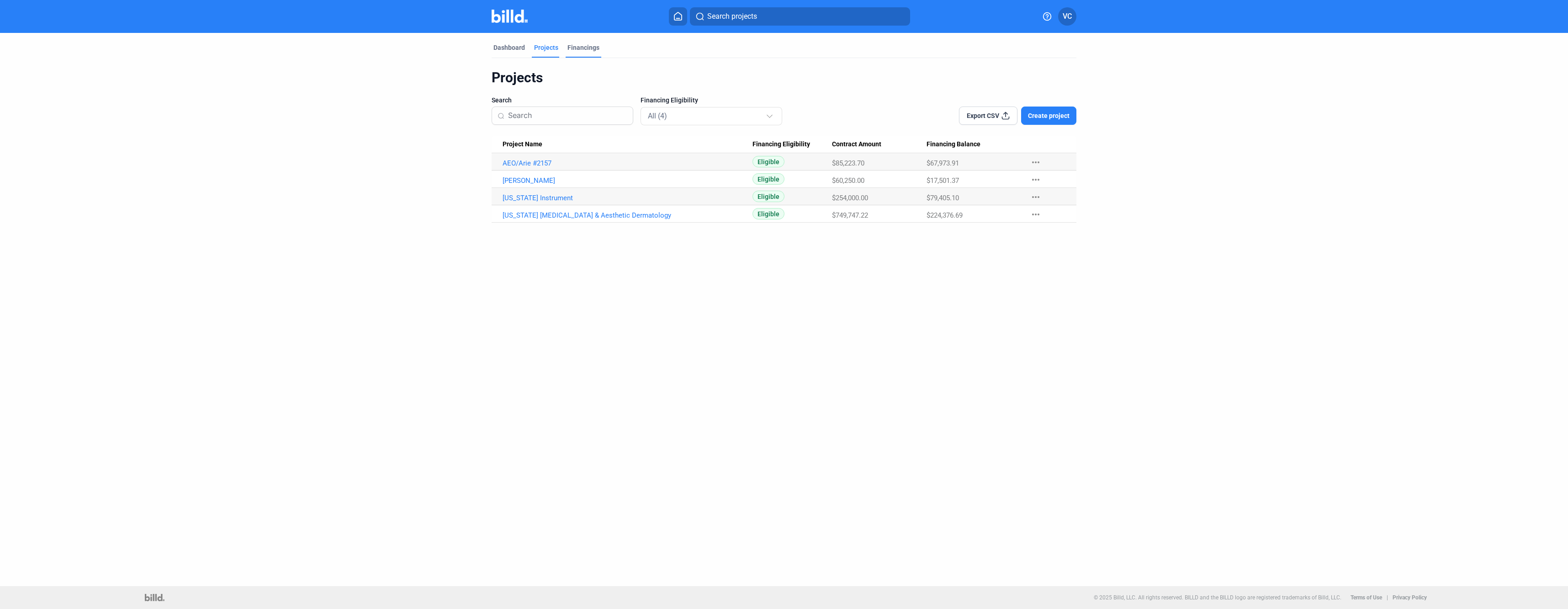
click at [576, 49] on div "Financings" at bounding box center [583, 47] width 32 height 9
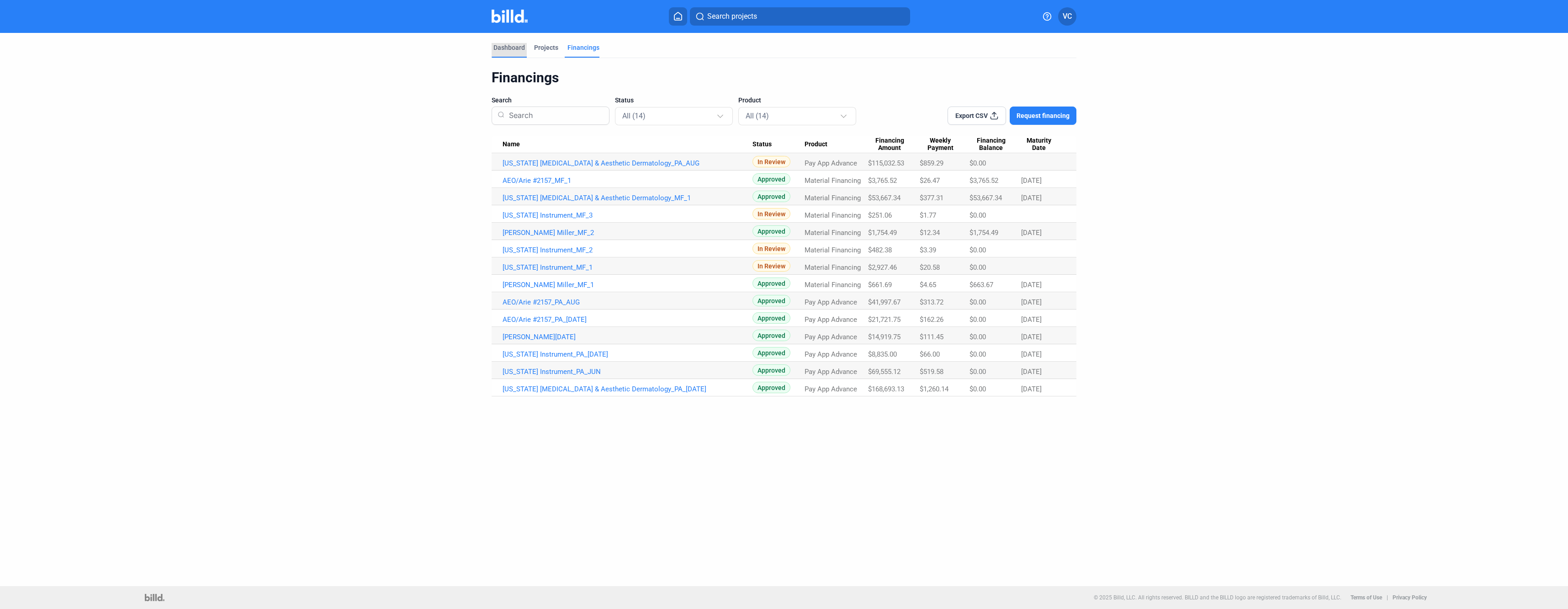
click at [504, 47] on div "Dashboard" at bounding box center [509, 47] width 31 height 9
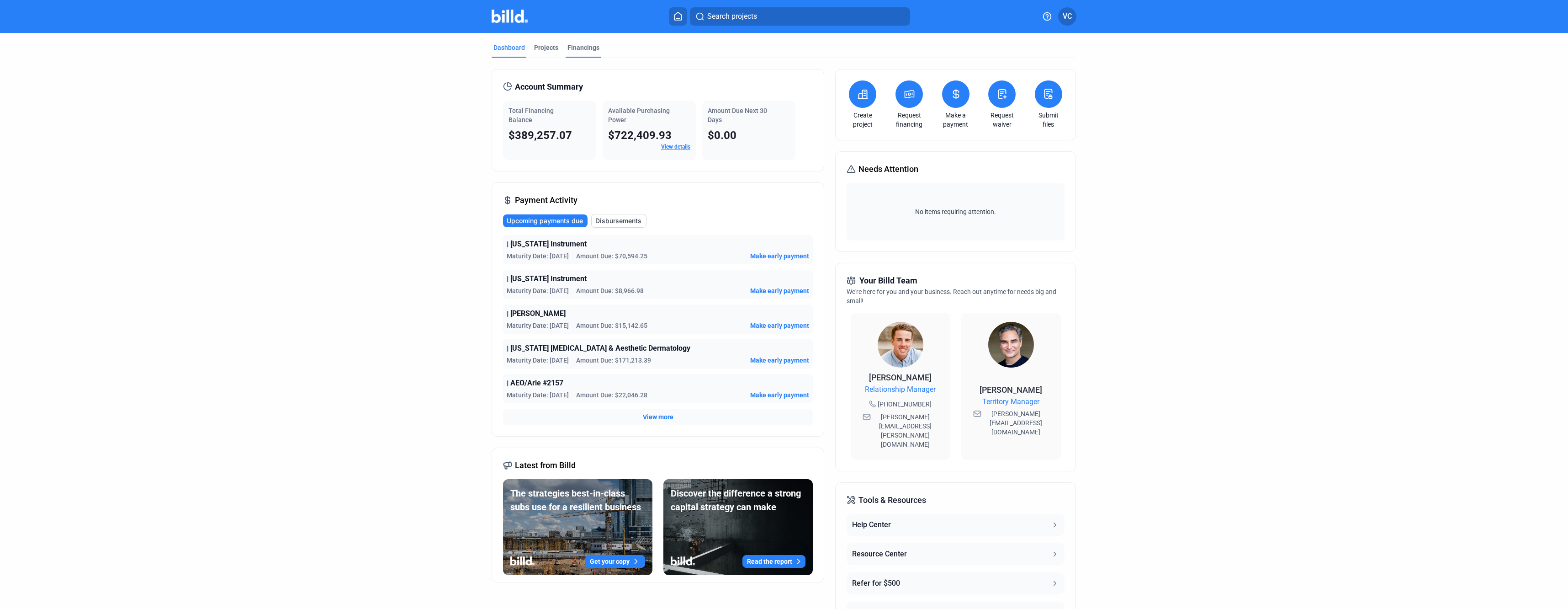
click at [567, 47] on div "Financings" at bounding box center [583, 47] width 32 height 9
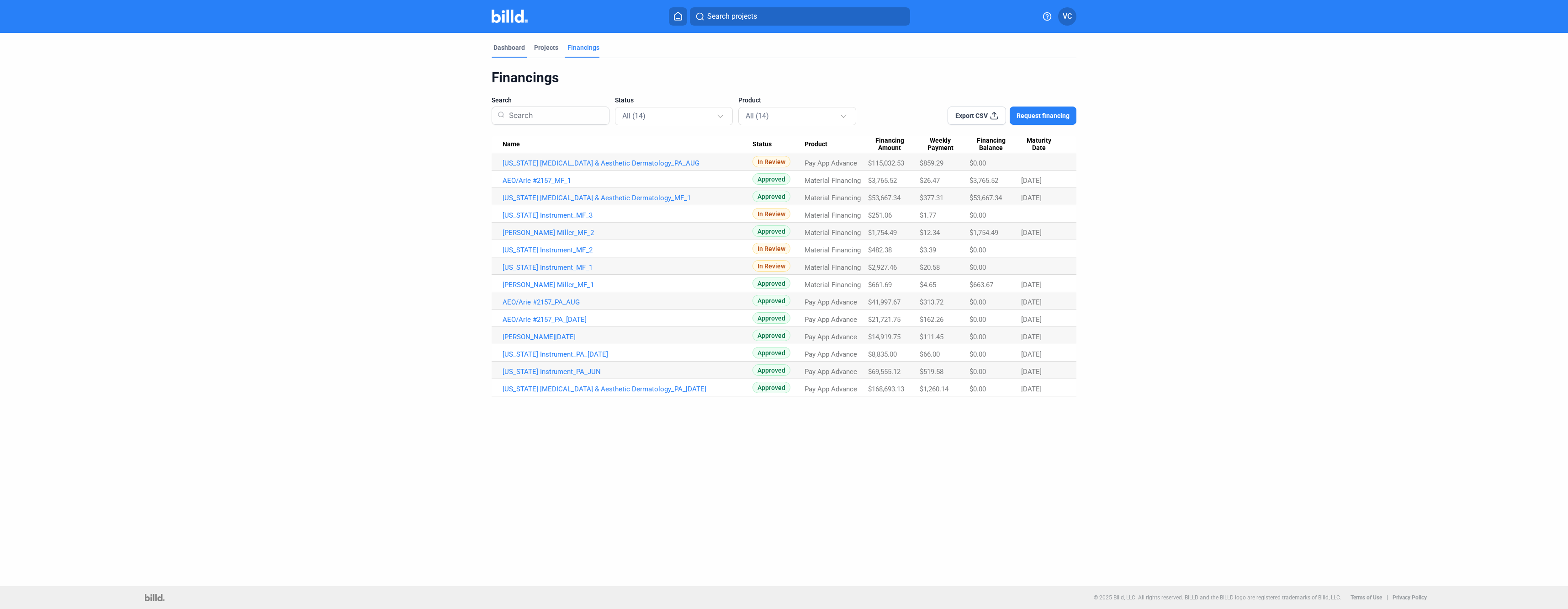
click at [513, 52] on div "Dashboard" at bounding box center [509, 47] width 31 height 9
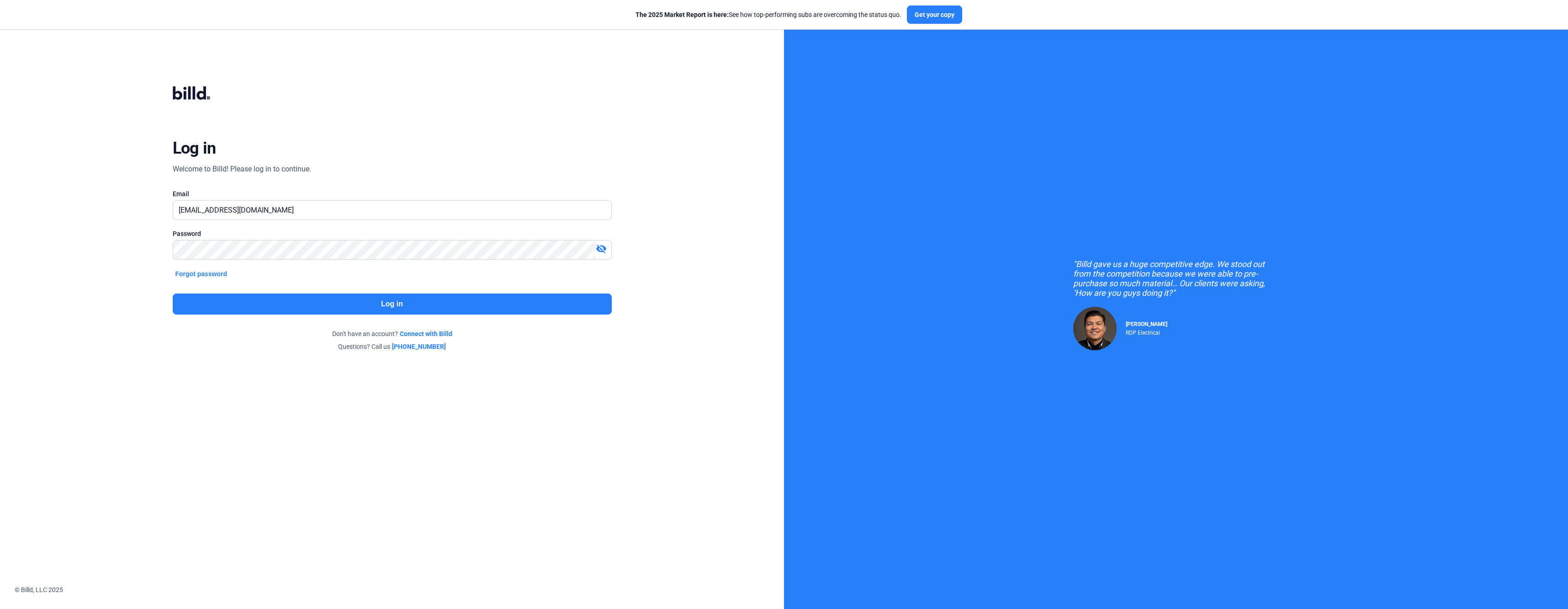
click at [367, 305] on button "Log in" at bounding box center [392, 304] width 439 height 21
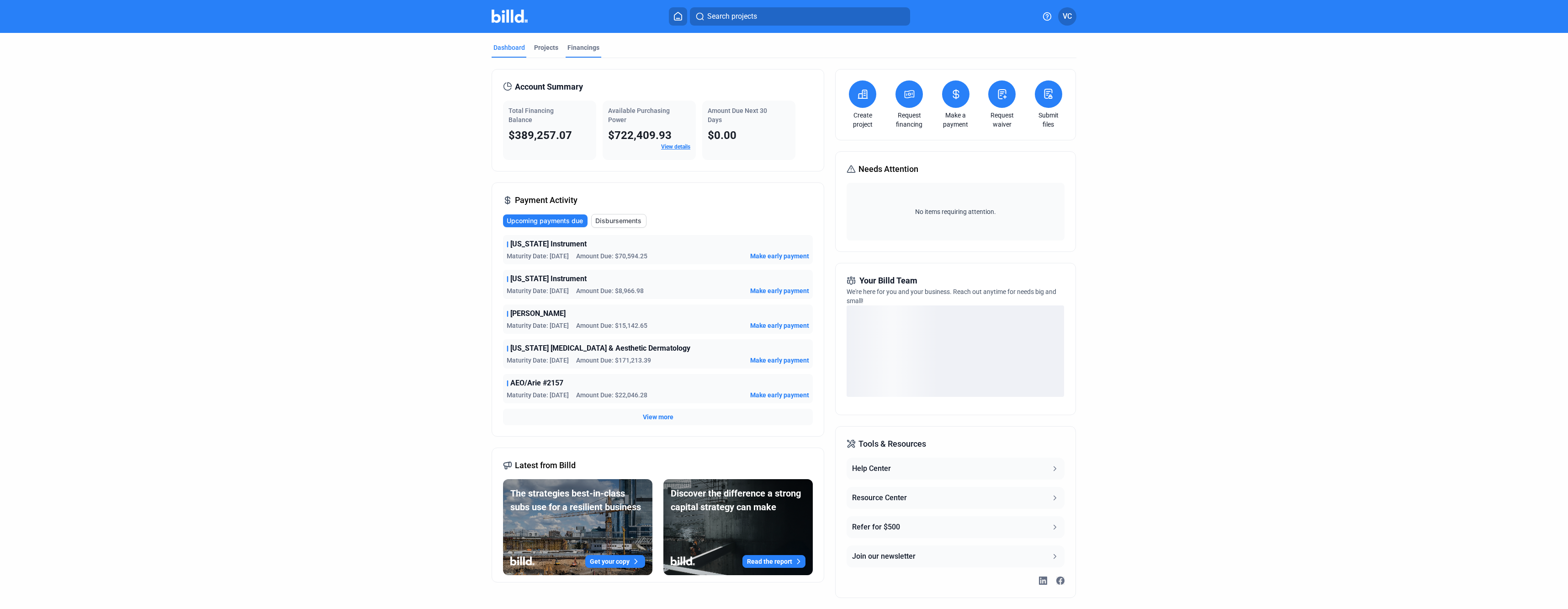
click at [580, 49] on div "Financings" at bounding box center [583, 47] width 32 height 9
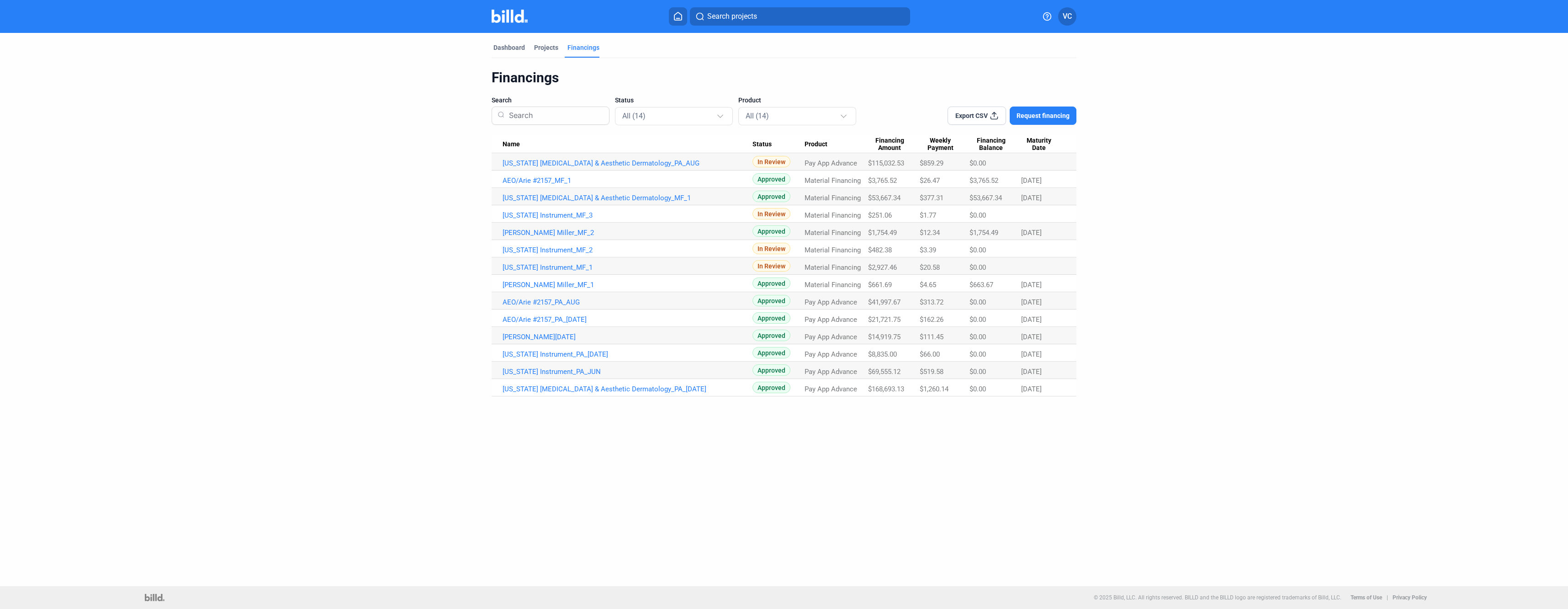
click at [514, 41] on mat-tab-group "Dashboard Projects Financings Financings Search Status All (14) Product All (14…" at bounding box center [784, 214] width 585 height 364
click at [514, 45] on div "Dashboard" at bounding box center [509, 47] width 31 height 9
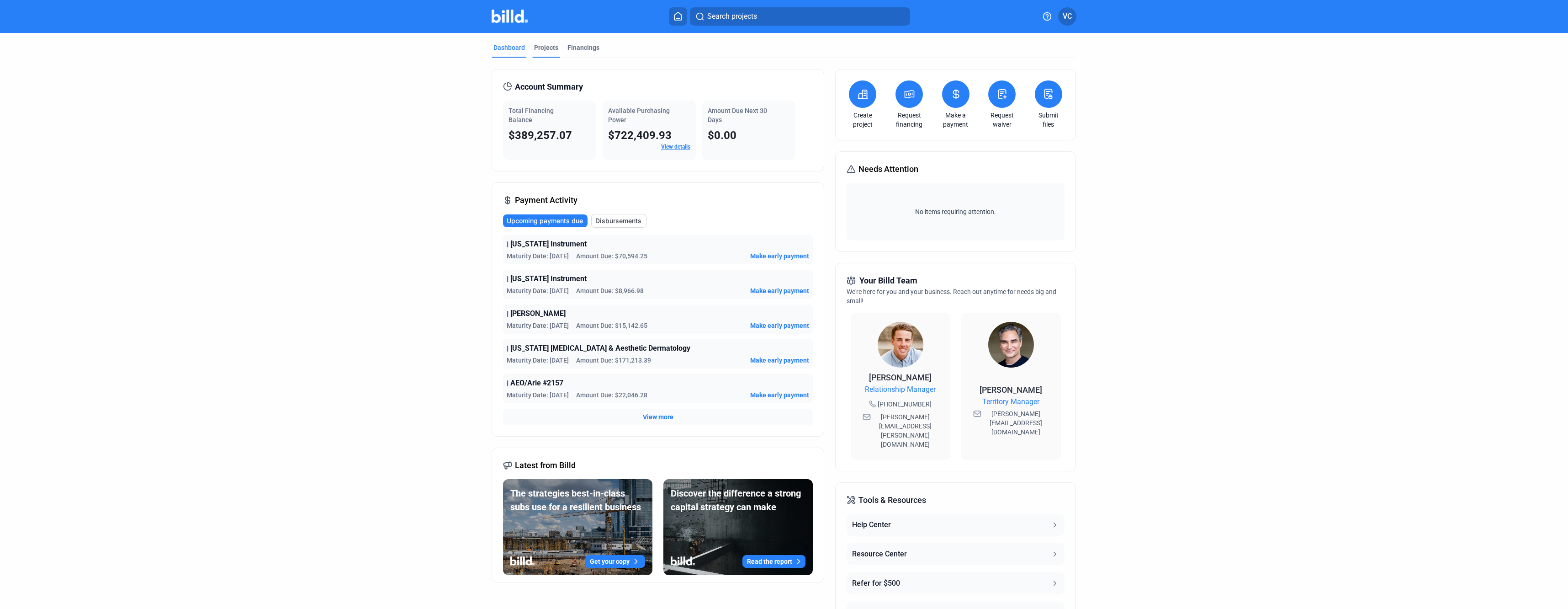
click at [548, 49] on div "Projects" at bounding box center [546, 47] width 24 height 9
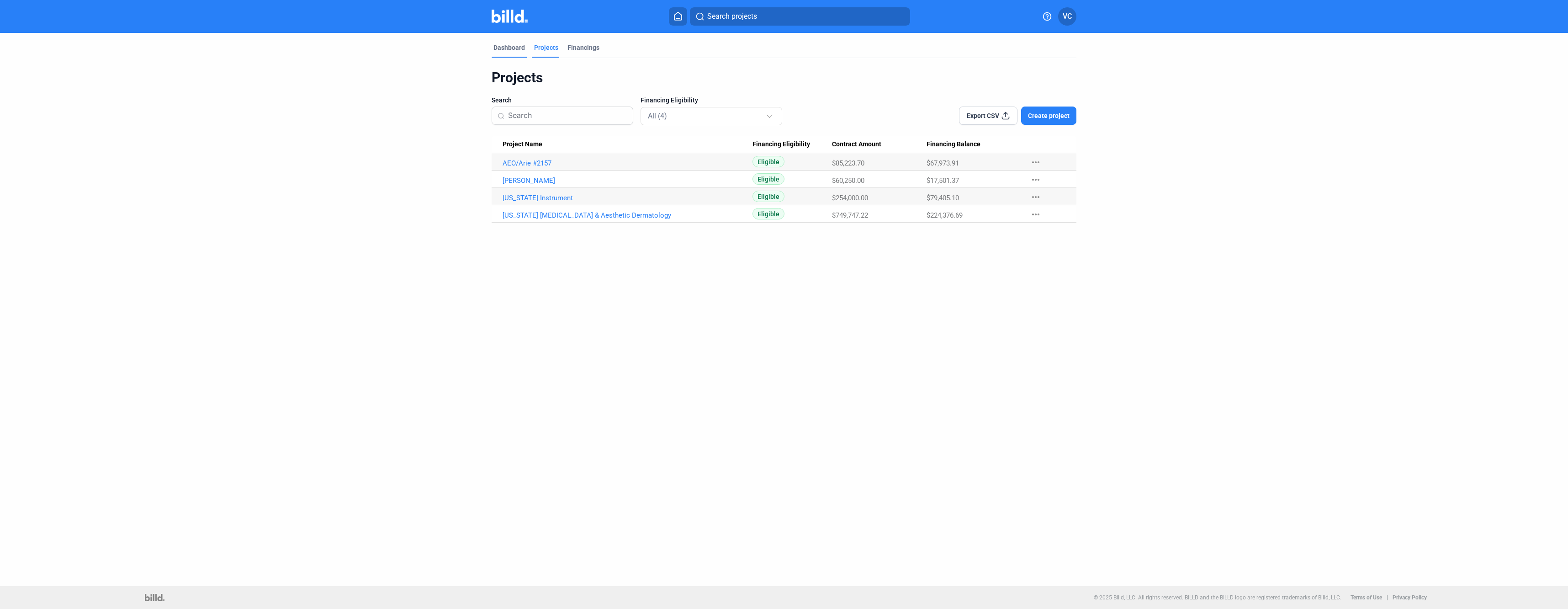
click at [509, 49] on div "Dashboard" at bounding box center [509, 47] width 31 height 9
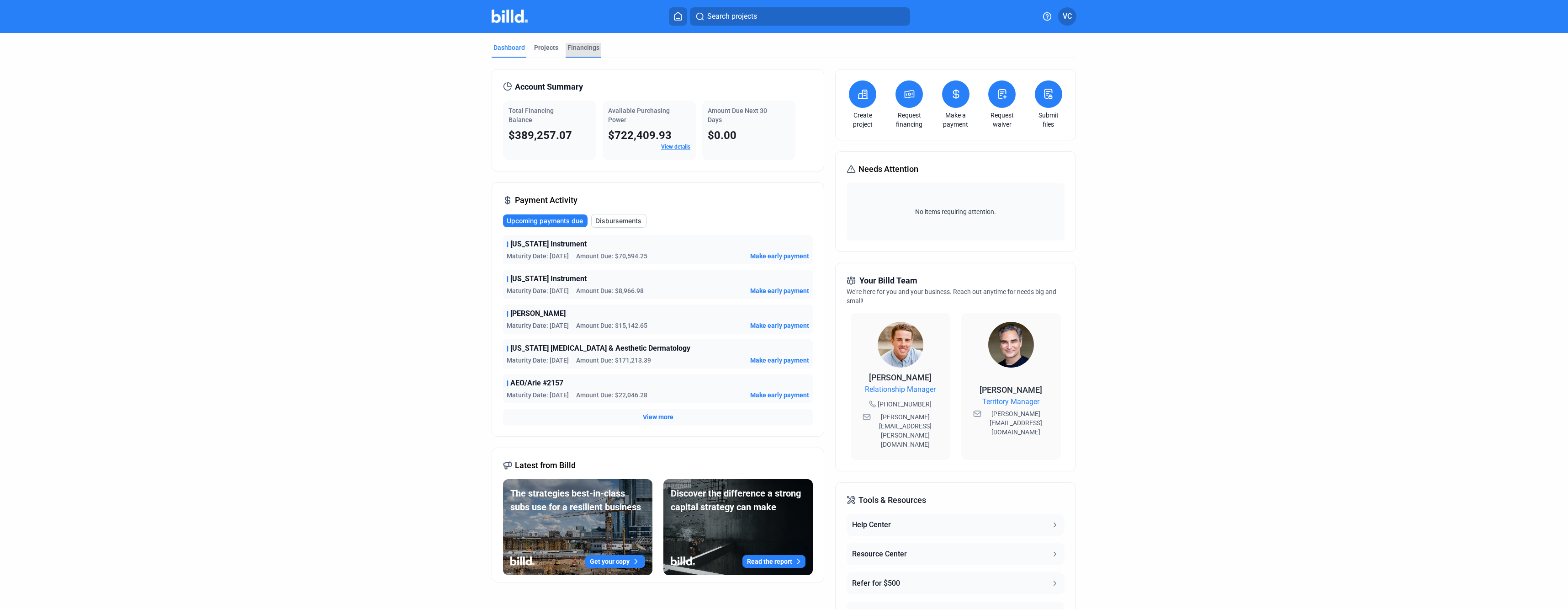
click at [571, 47] on div "Financings" at bounding box center [583, 47] width 32 height 9
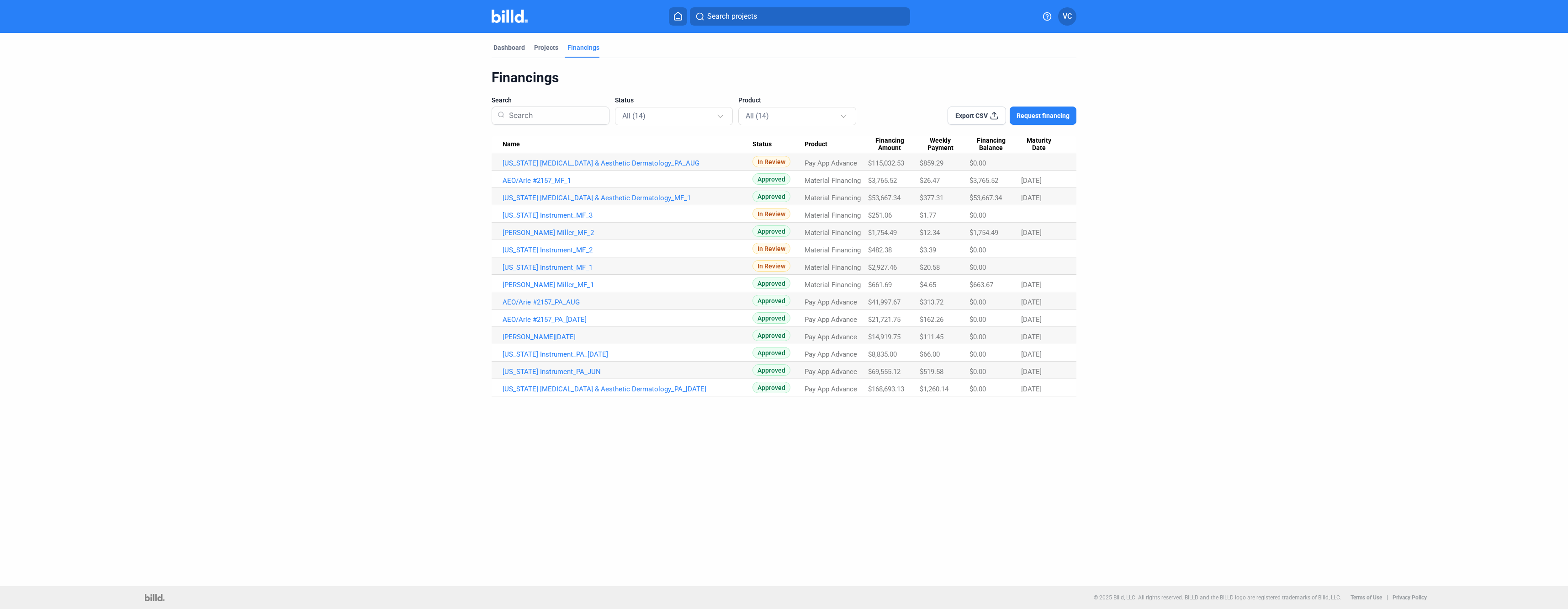
click at [501, 41] on mat-tab-group "Dashboard Projects Financings Financings Search Status All (14) Product All (14…" at bounding box center [784, 214] width 585 height 364
click at [506, 44] on div "Dashboard" at bounding box center [509, 47] width 31 height 9
